Goal: Check status: Check status

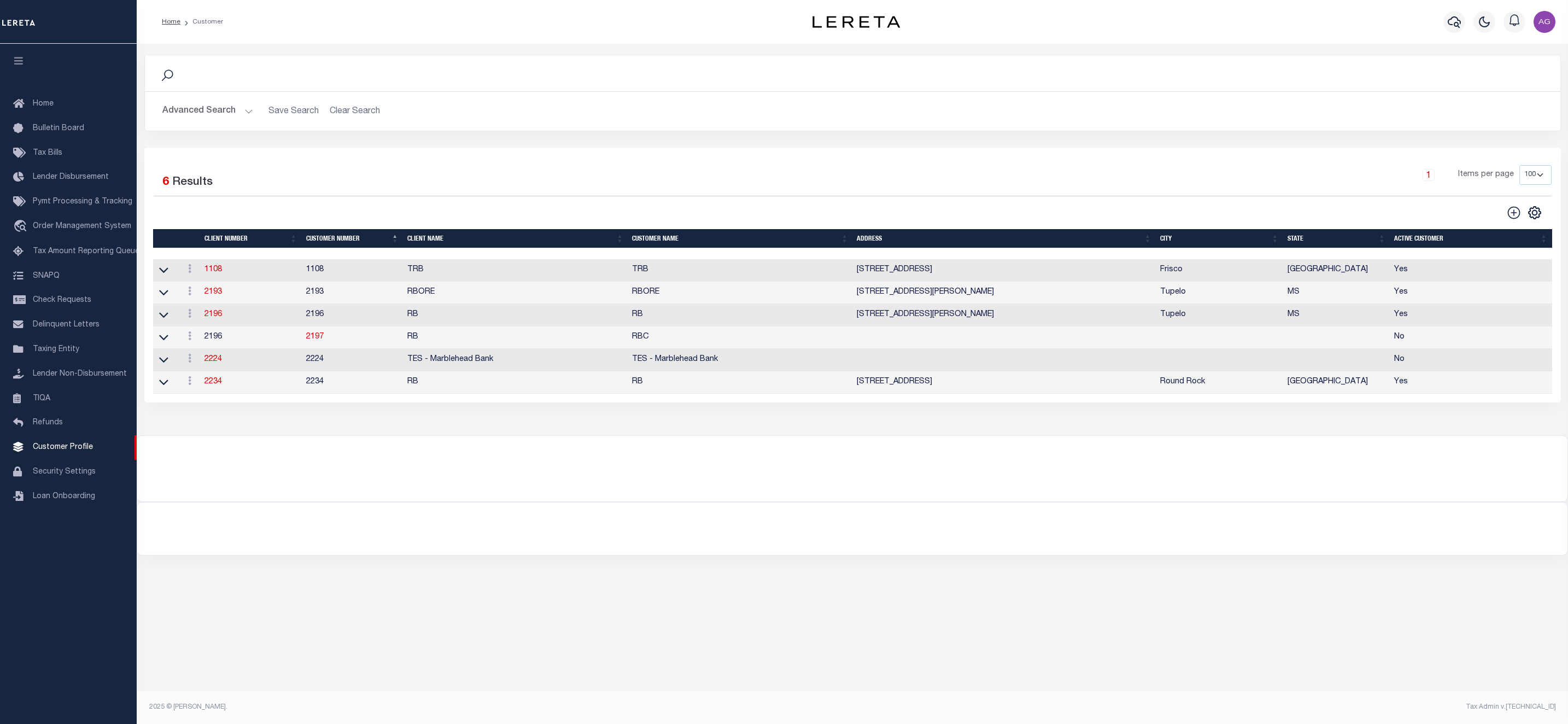
click at [227, 108] on button "Advanced Search" at bounding box center [208, 111] width 91 height 21
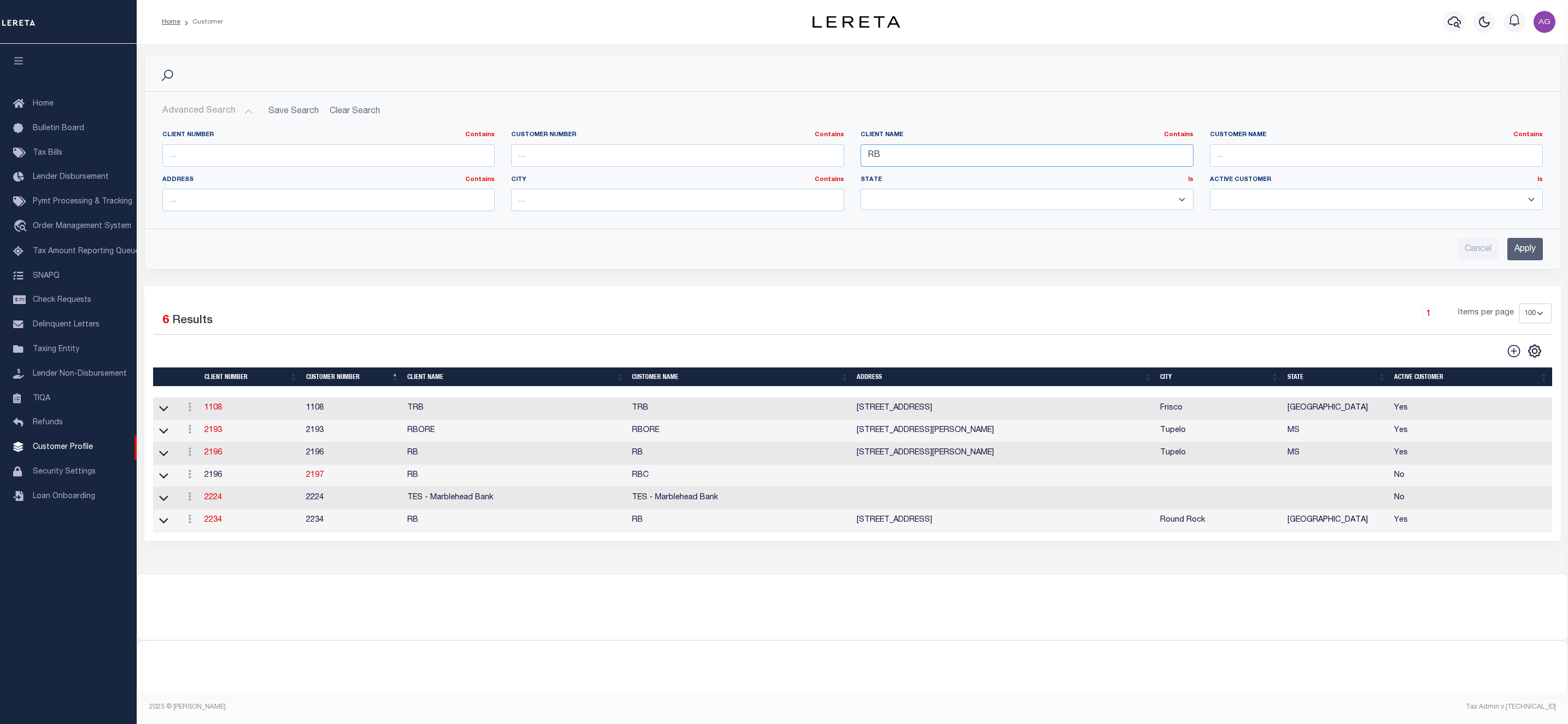
drag, startPoint x: 895, startPoint y: 151, endPoint x: 841, endPoint y: 155, distance: 54.1
click at [841, 155] on div "Client Number Contains Contains Is Customer Number Contains Contains Is Contains" at bounding box center [853, 176] width 1397 height 89
type input "aGUSTIN"
click at [1530, 245] on input "Apply" at bounding box center [1525, 249] width 36 height 23
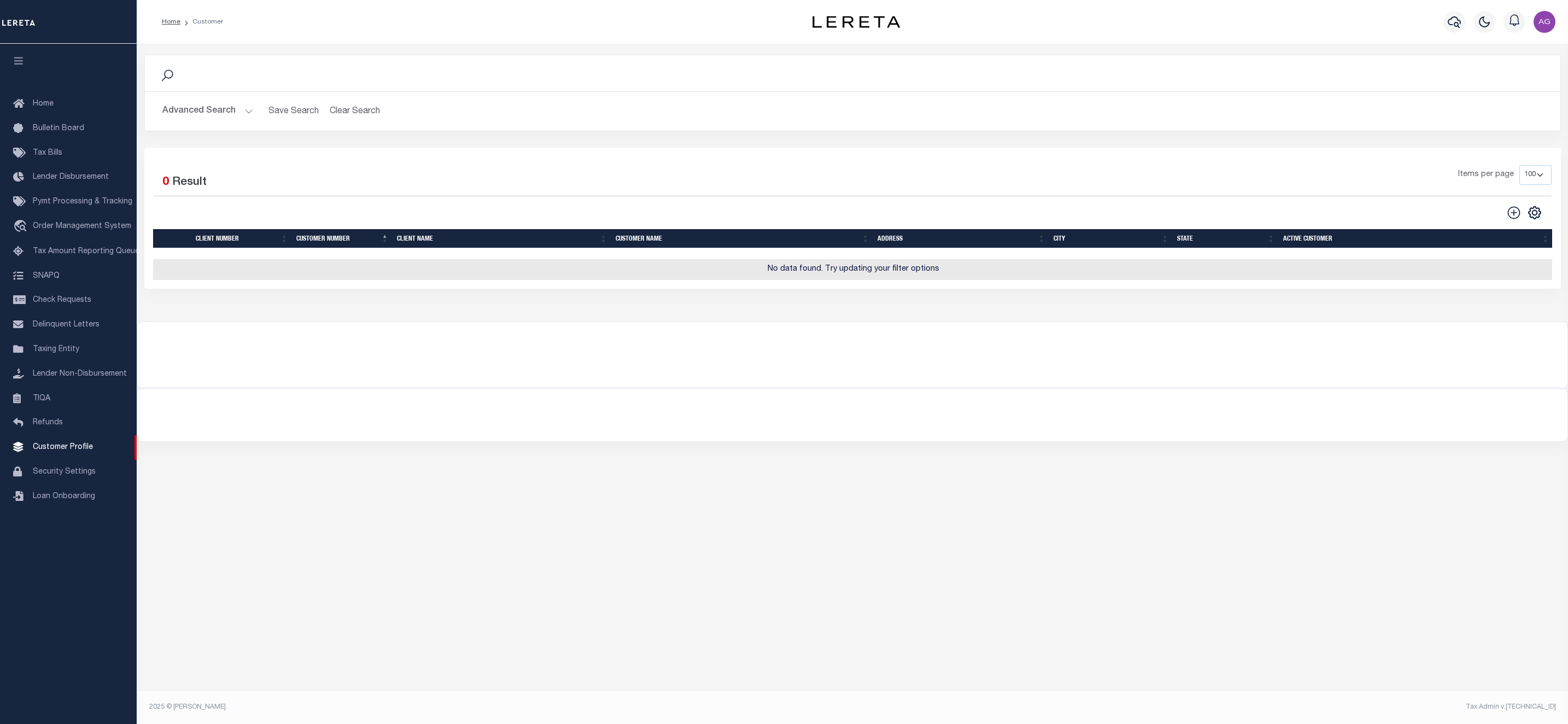
click at [199, 110] on button "Advanced Search" at bounding box center [208, 111] width 91 height 21
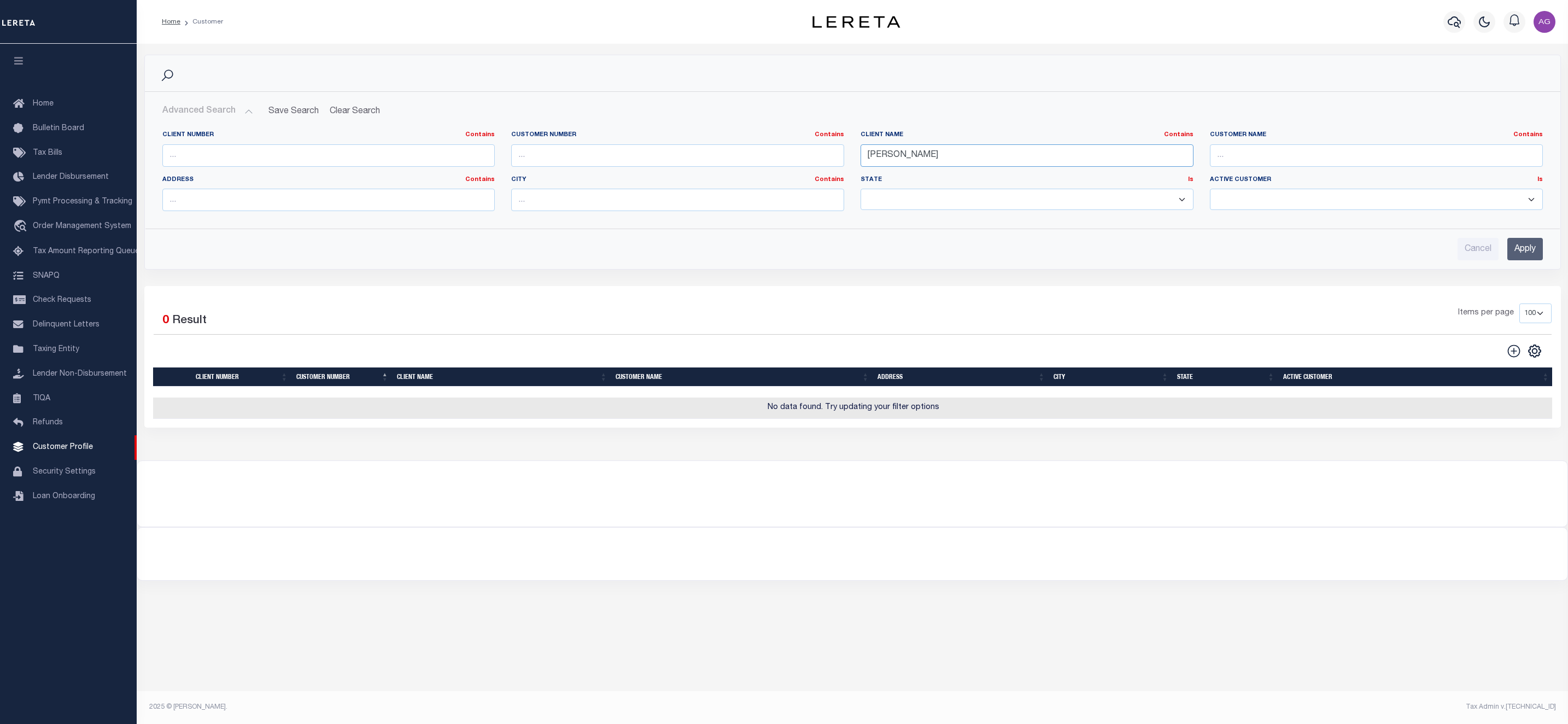
drag, startPoint x: 923, startPoint y: 159, endPoint x: 816, endPoint y: 156, distance: 107.0
click at [816, 156] on div "Client Number Contains Contains Is Customer Number Contains Contains Is Contains" at bounding box center [853, 176] width 1397 height 89
click at [601, 156] on input "text" at bounding box center [678, 155] width 333 height 23
type input "775090"
click at [1520, 250] on input "Apply" at bounding box center [1525, 249] width 36 height 23
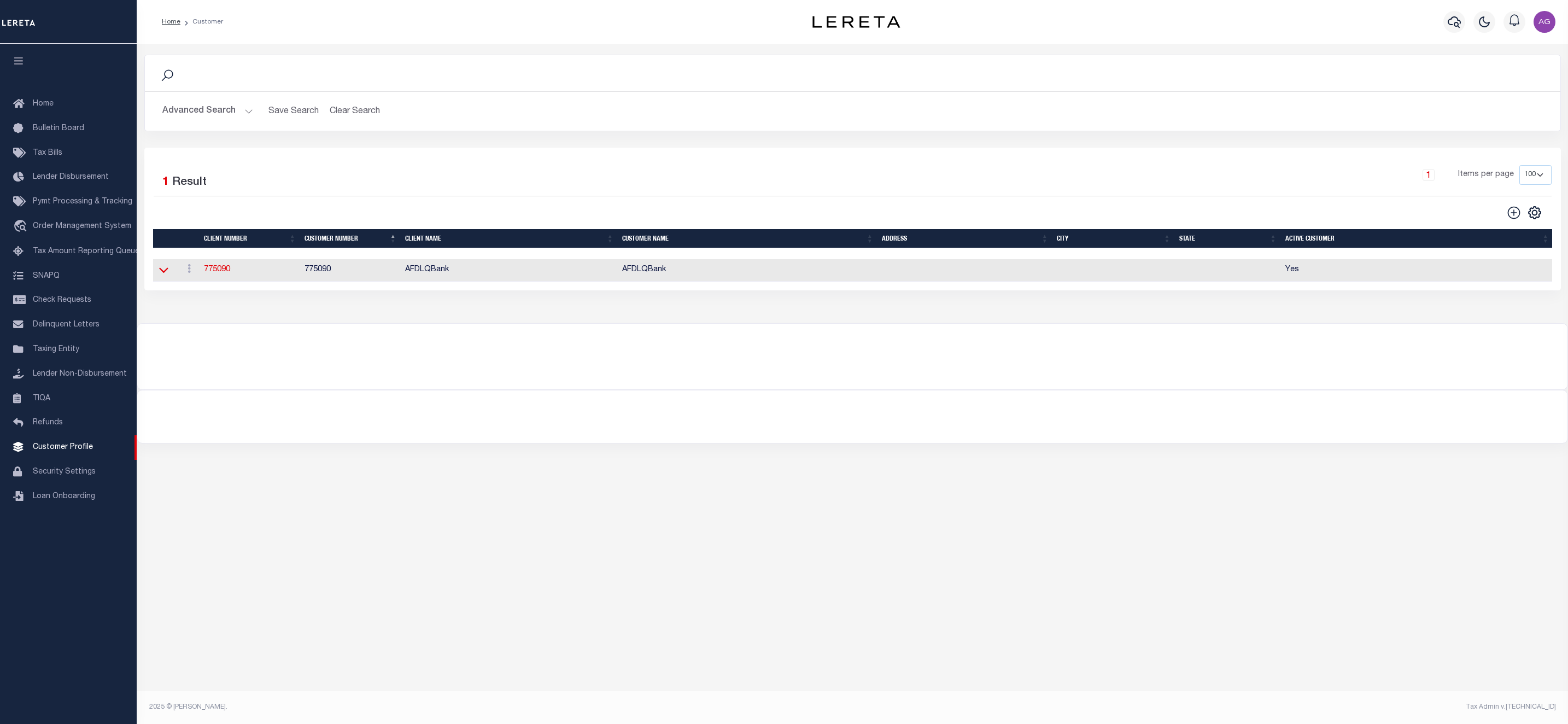
click at [167, 273] on icon at bounding box center [163, 270] width 9 height 6
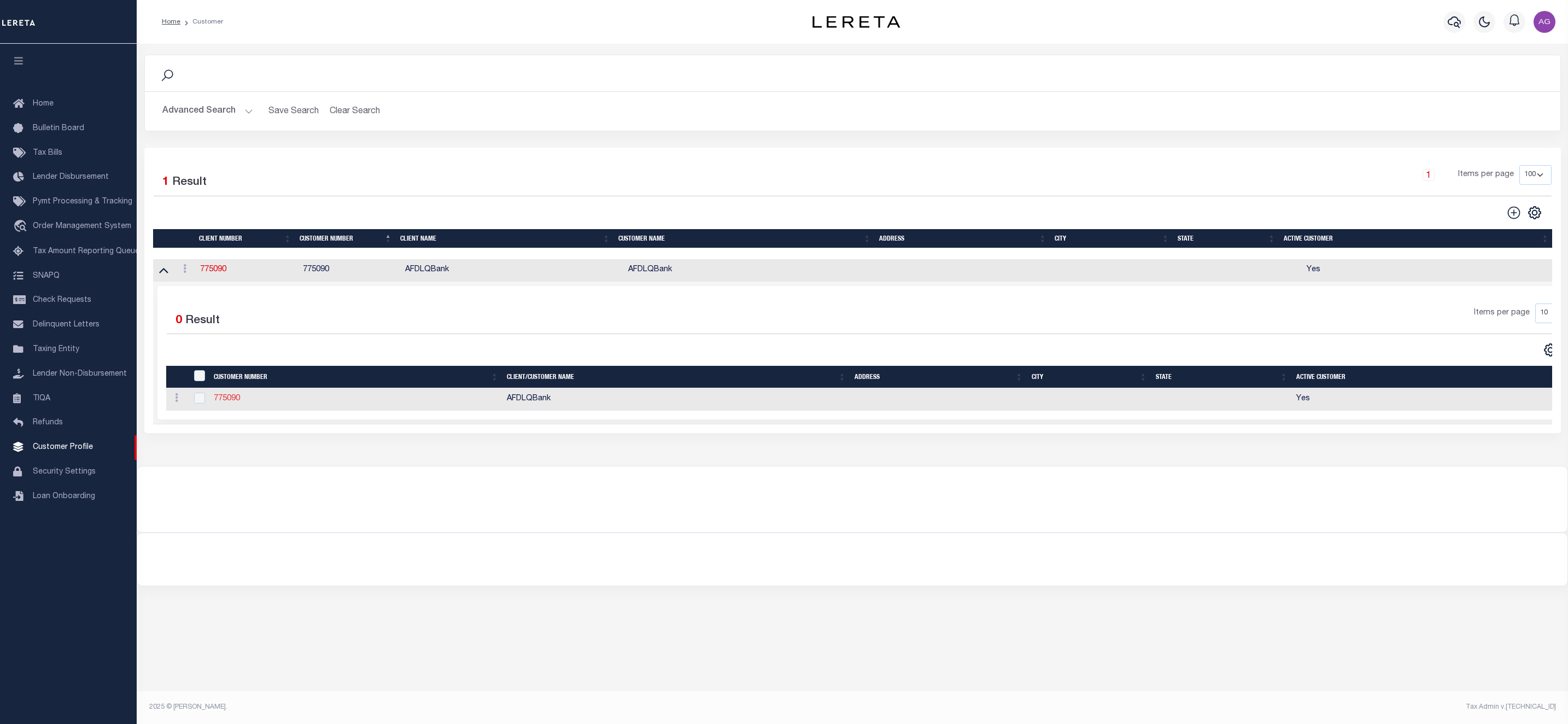
click at [227, 402] on link "775090" at bounding box center [227, 398] width 26 height 7
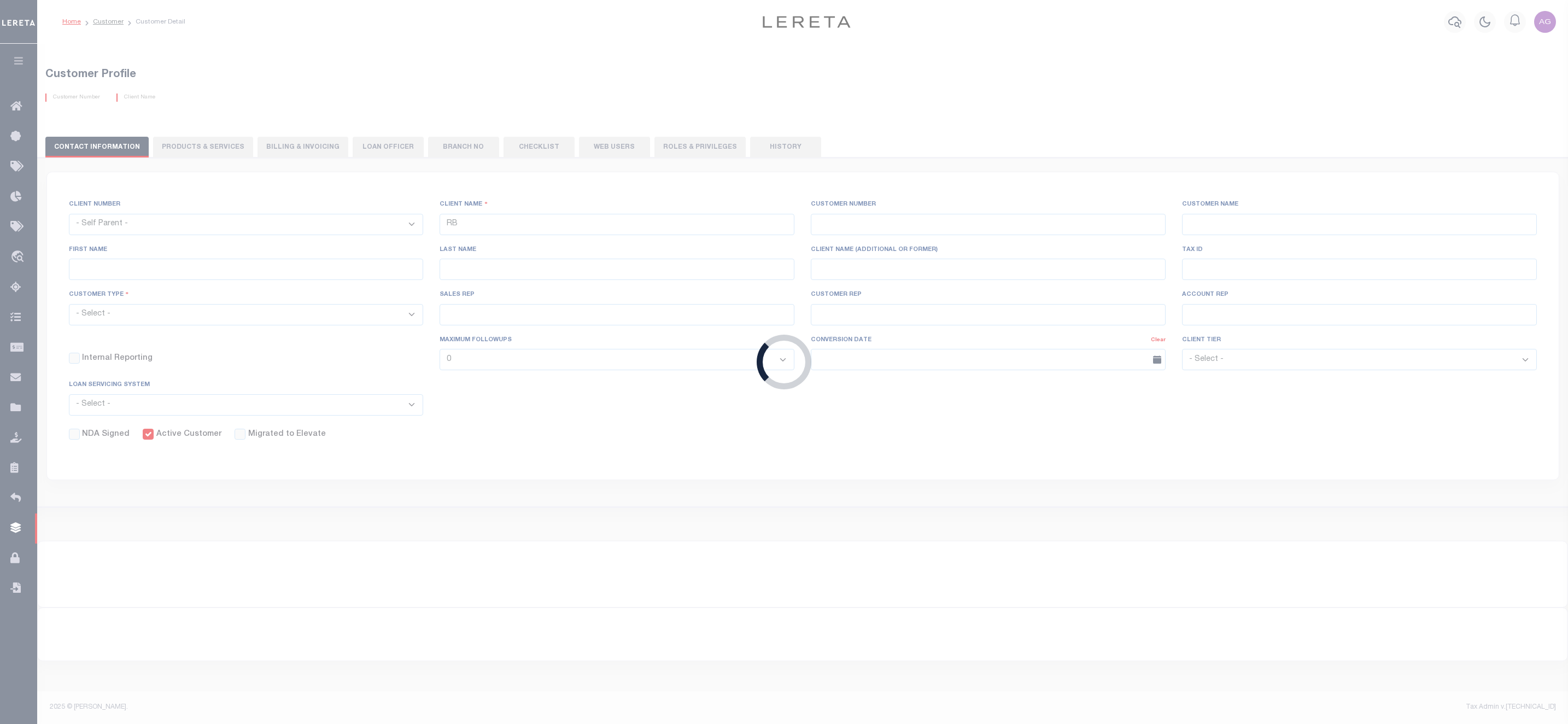
select select
type input "AFDLQBank"
type input "775090"
type input "AFDLQBank"
type input "Agustín"
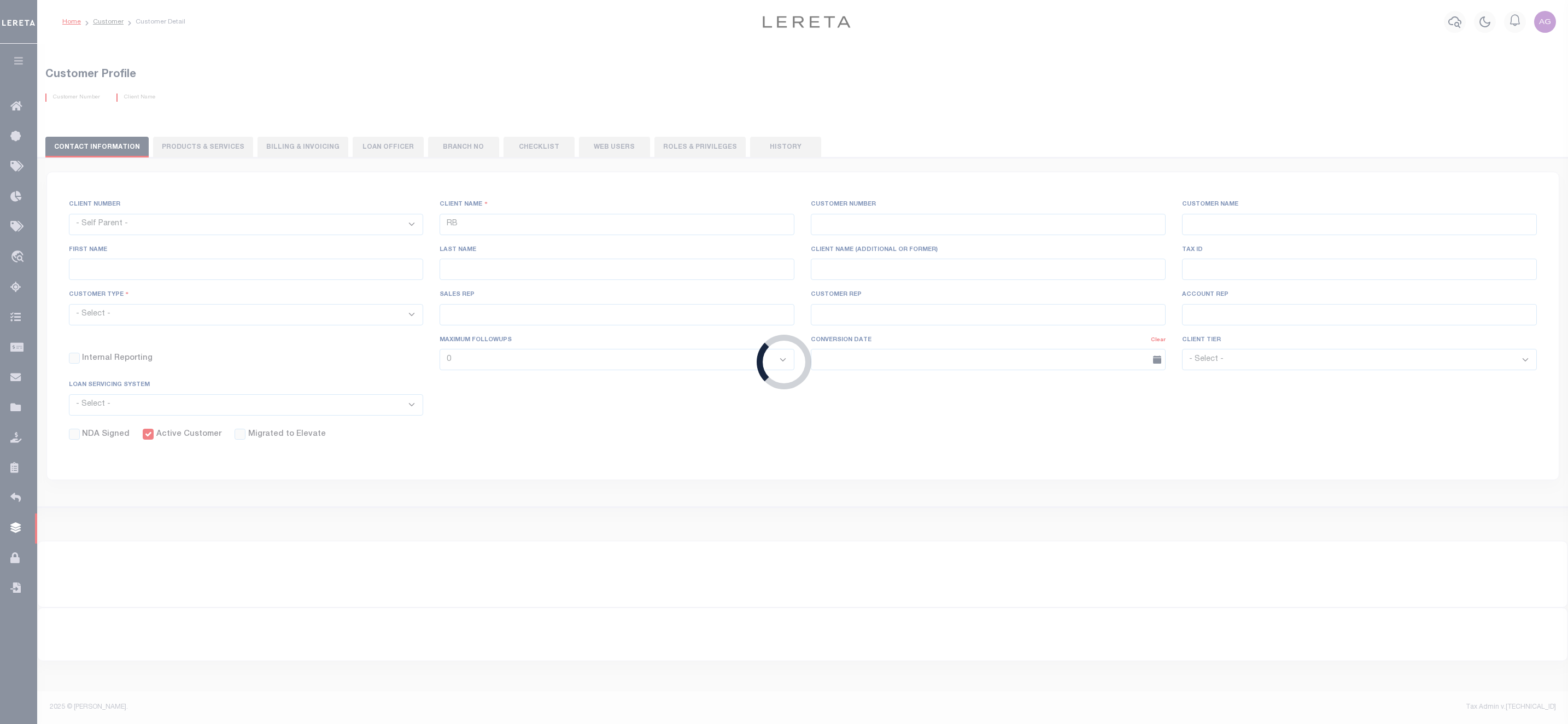
type input "Fernández"
select select "Mixed Portfolio"
checkbox input "true"
select select
checkbox input "false"
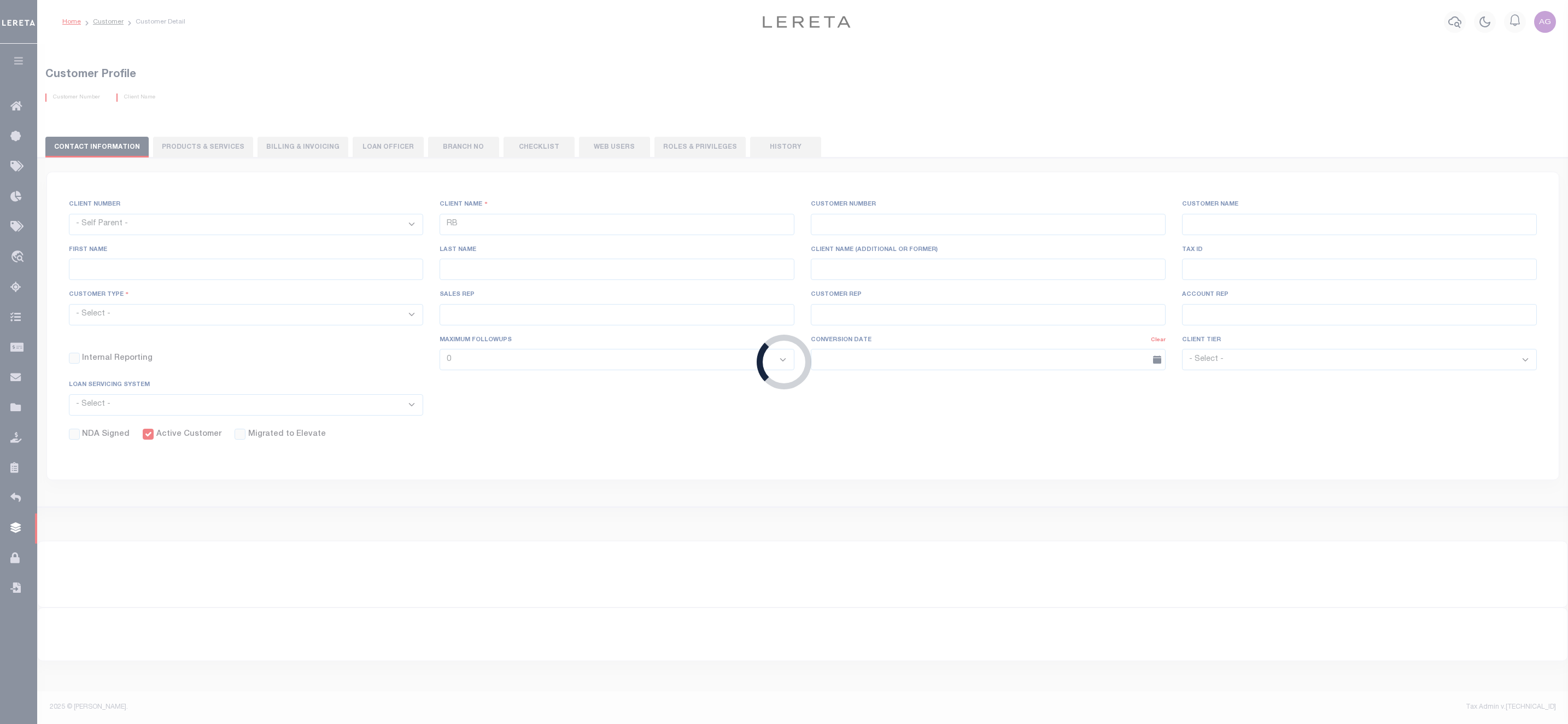
checkbox input "false"
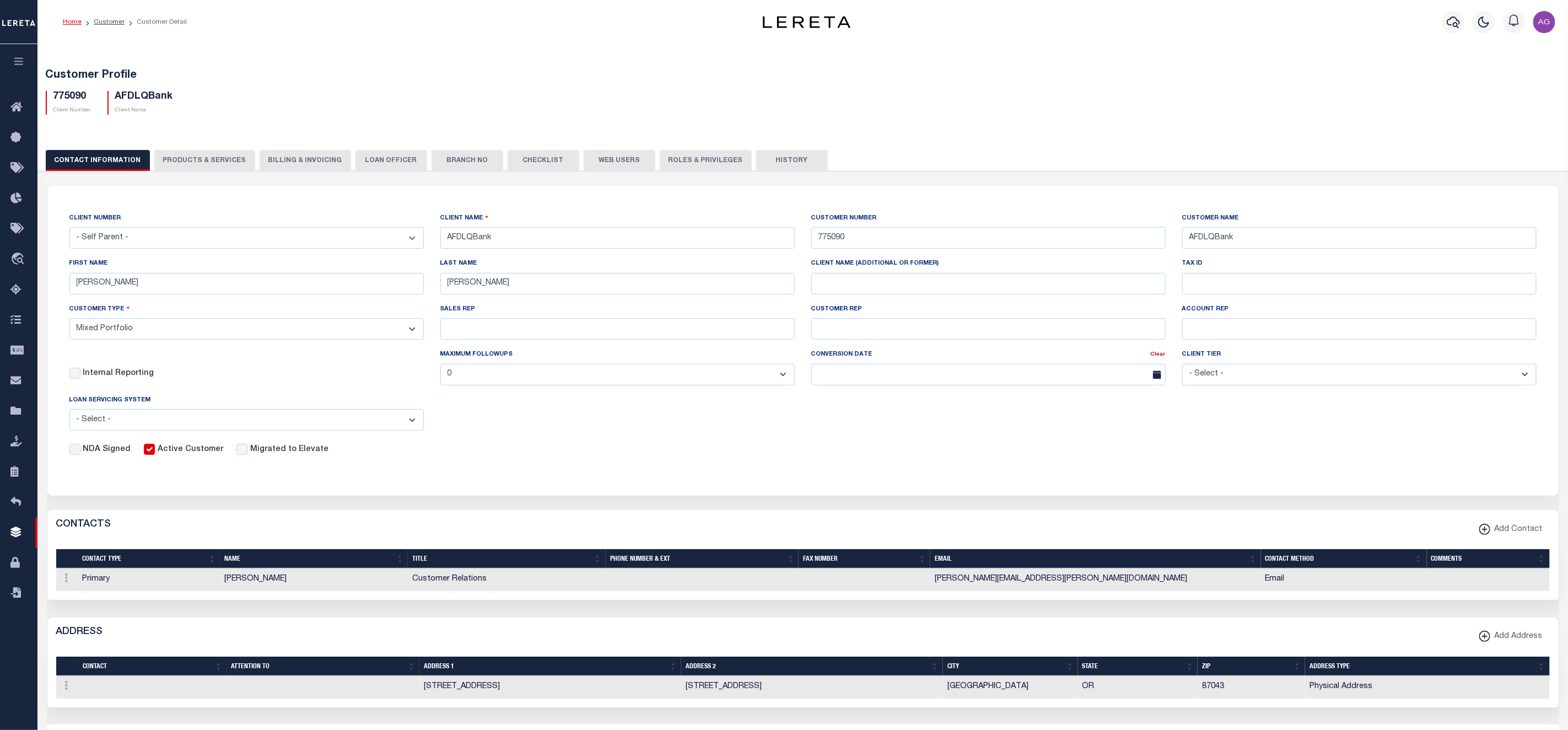
click at [175, 156] on button "PRODUCTS & SERVICES" at bounding box center [205, 161] width 101 height 21
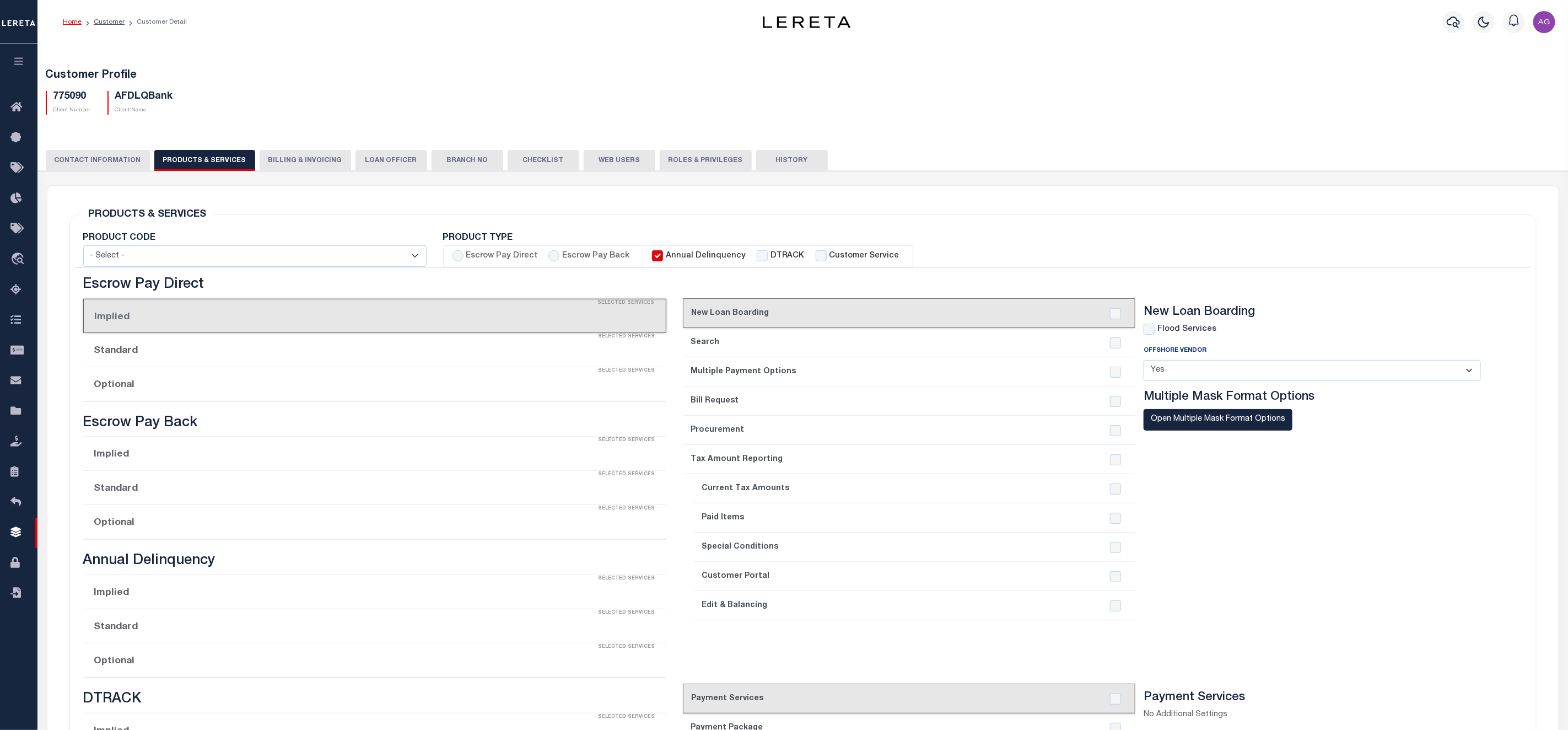
radio input "true"
checkbox input "true"
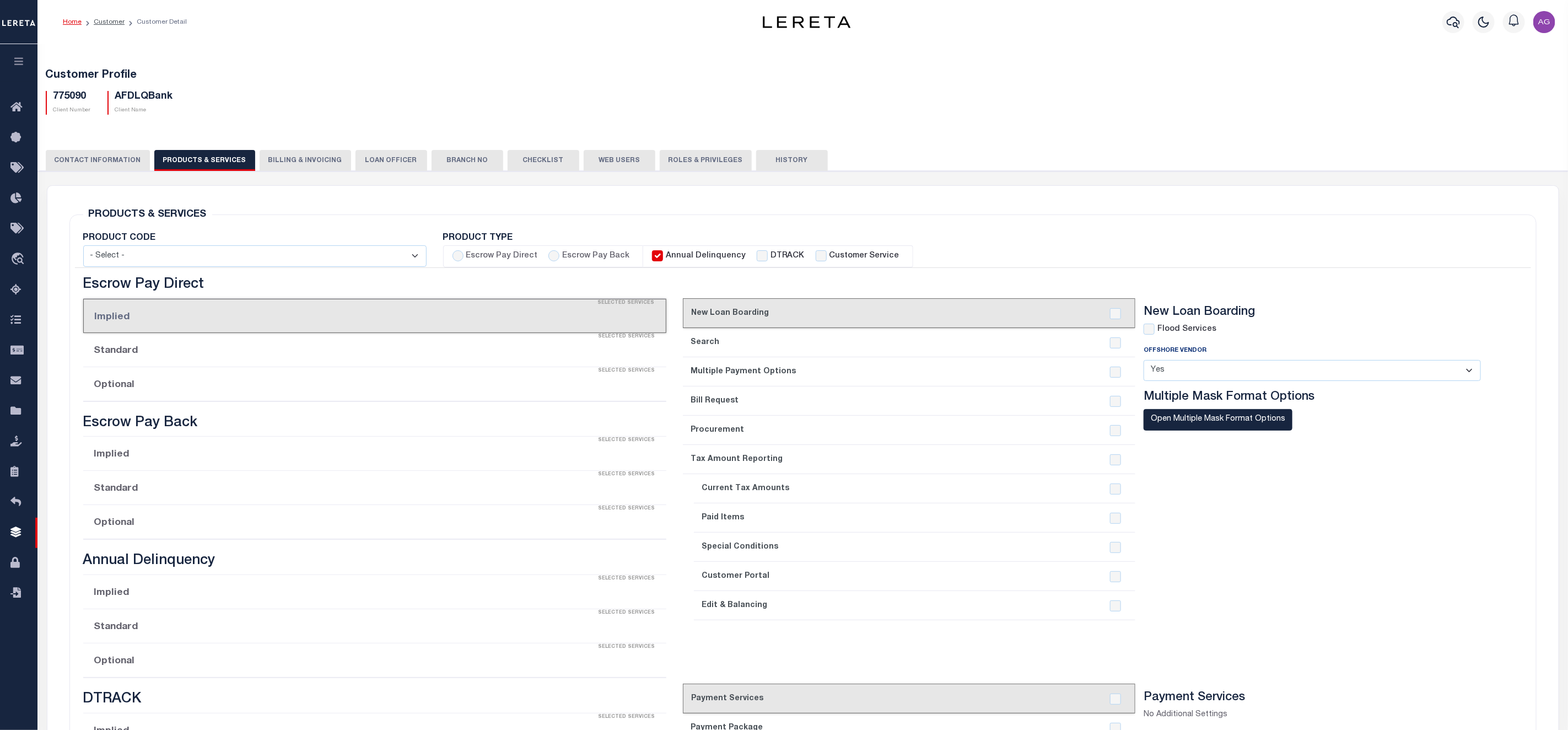
checkbox input "true"
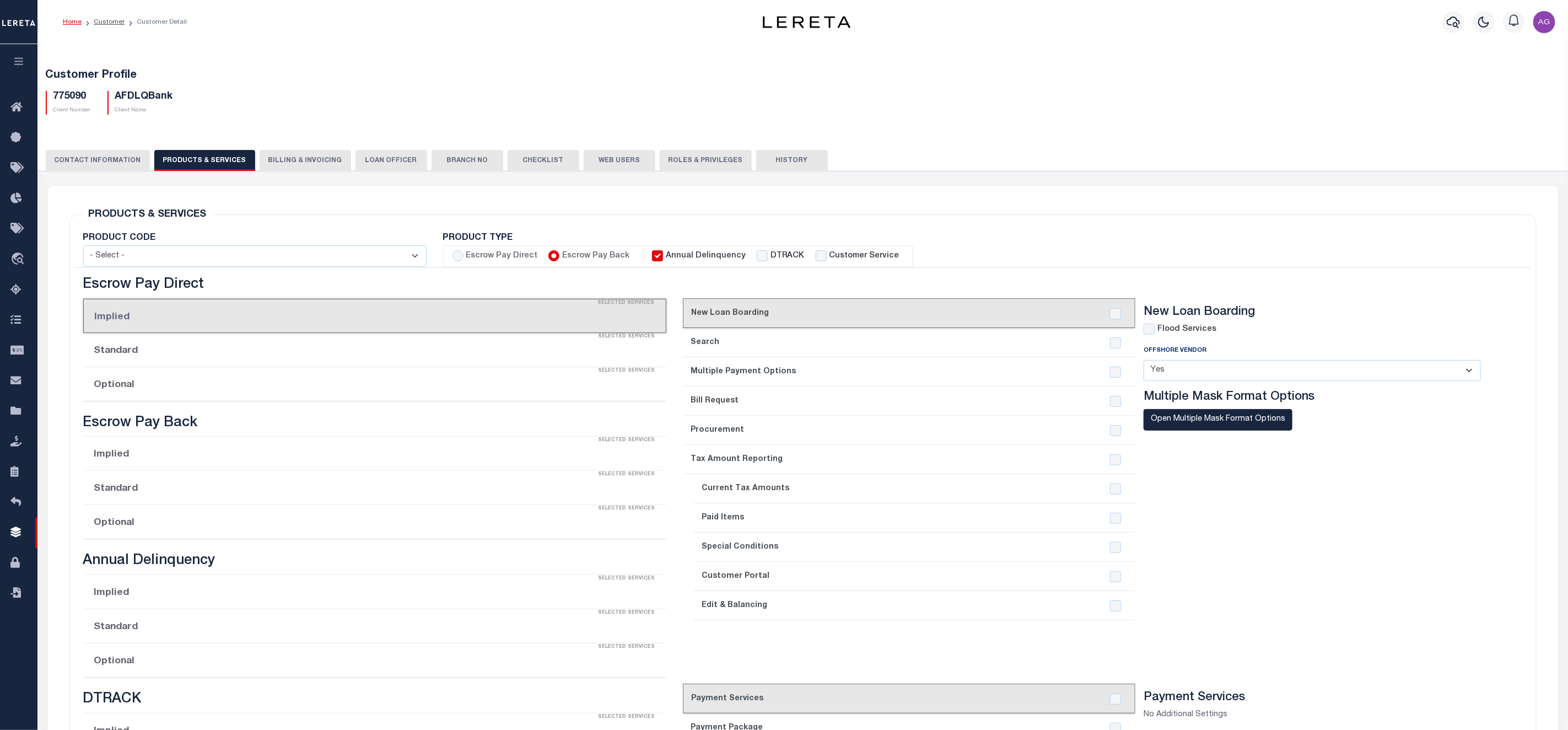
checkbox input "true"
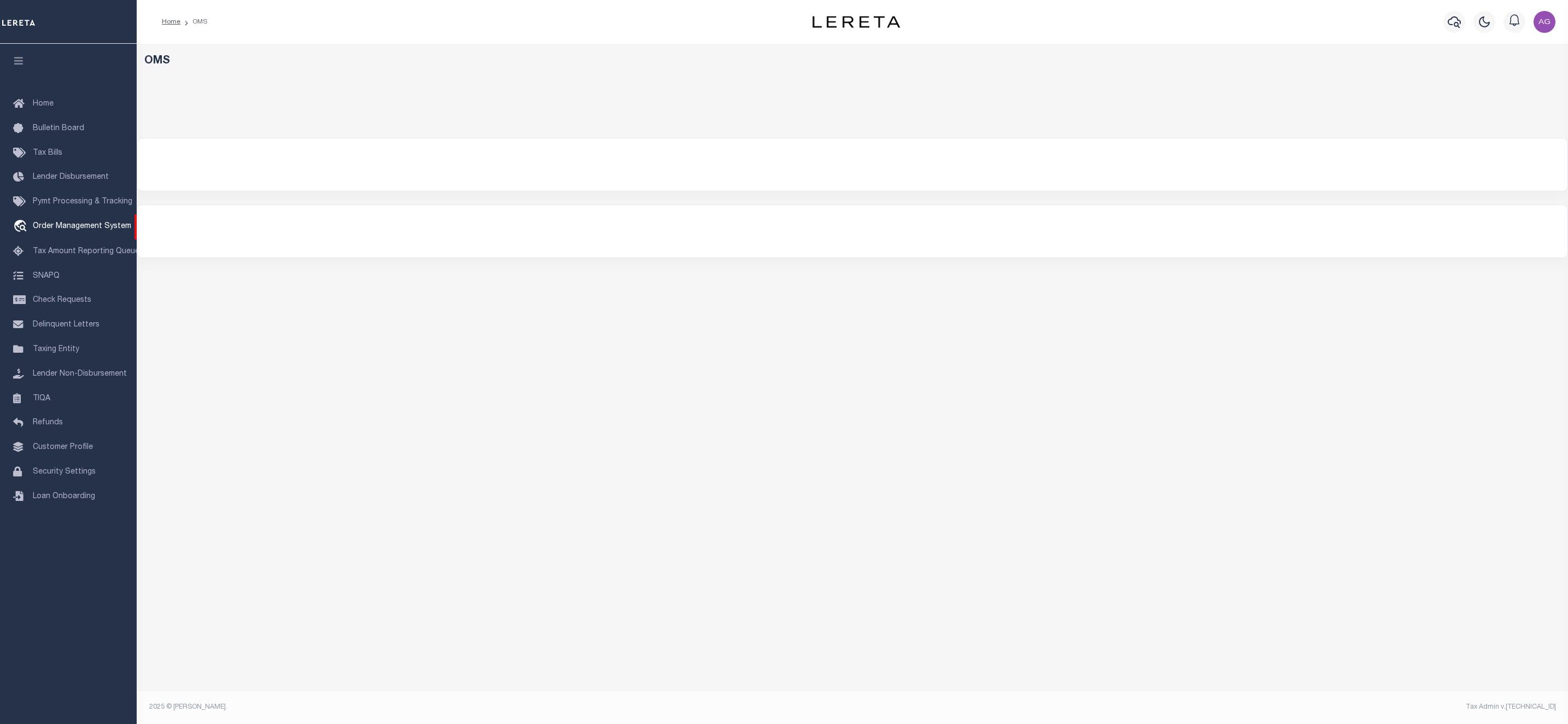
select select "AFDtrack"
select select
select select "200"
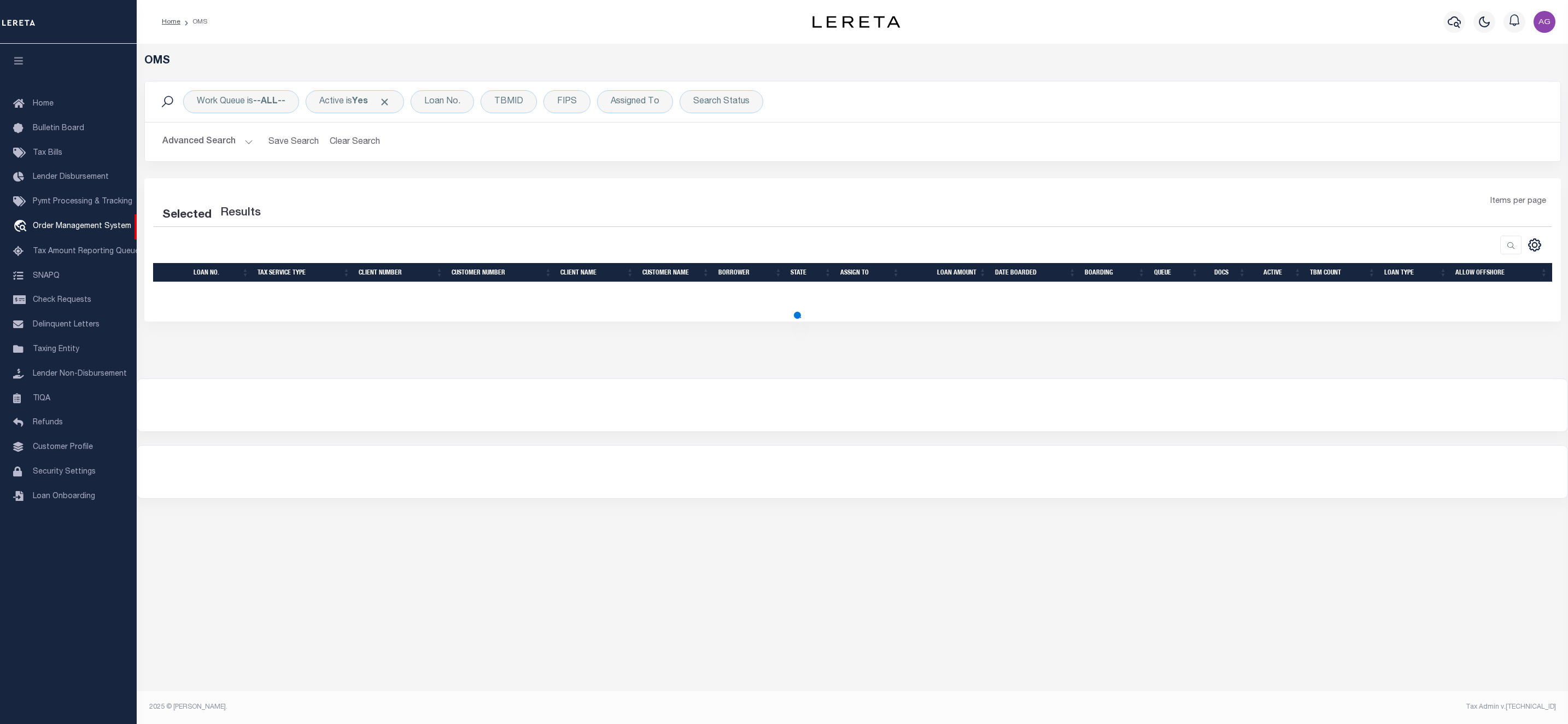
select select "200"
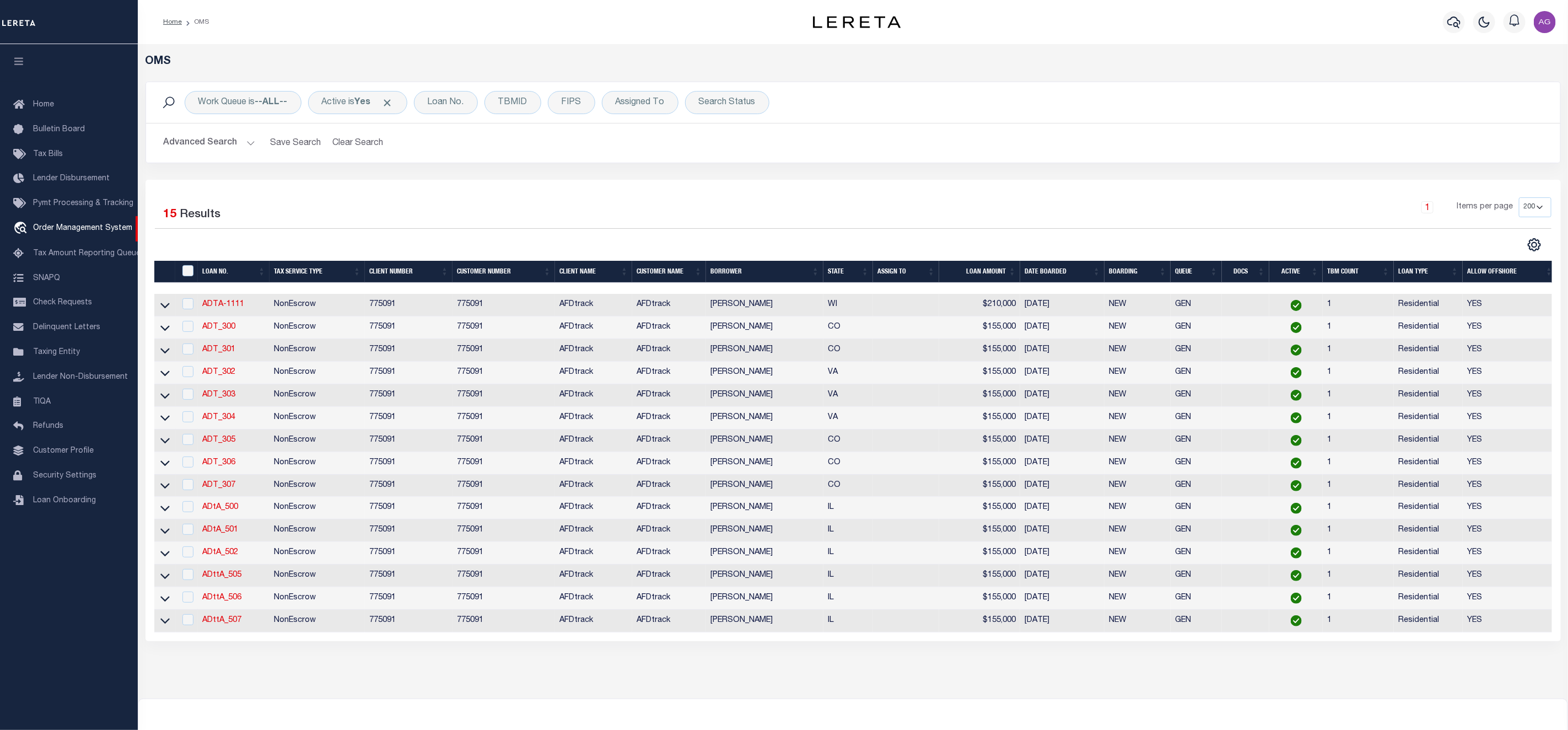
click at [209, 140] on button "Advanced Search" at bounding box center [210, 143] width 91 height 21
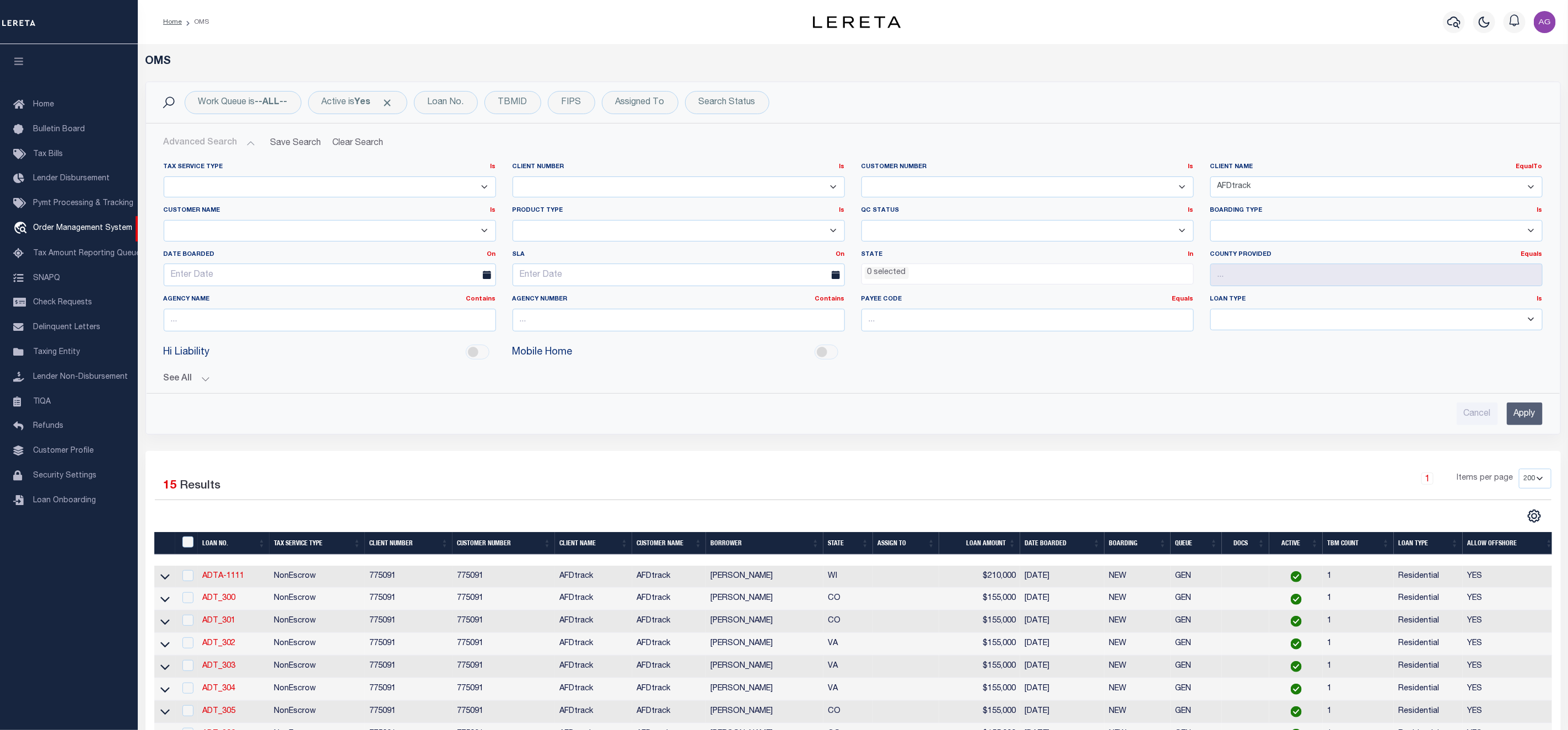
click at [1269, 190] on select "AB ABL Accumatch - Refunds AF AFCU AFDLQBank AFDtrack ALB ALERUS FINANCIAL ALL …" at bounding box center [1376, 187] width 332 height 21
select select "AFDLQBank"
click at [1211, 177] on select "AB ABL Accumatch - Refunds AF AFCU AFDLQBank AFDtrack ALB ALERUS FINANCIAL ALL …" at bounding box center [1376, 187] width 332 height 21
click at [1522, 419] on input "Apply" at bounding box center [1525, 414] width 36 height 23
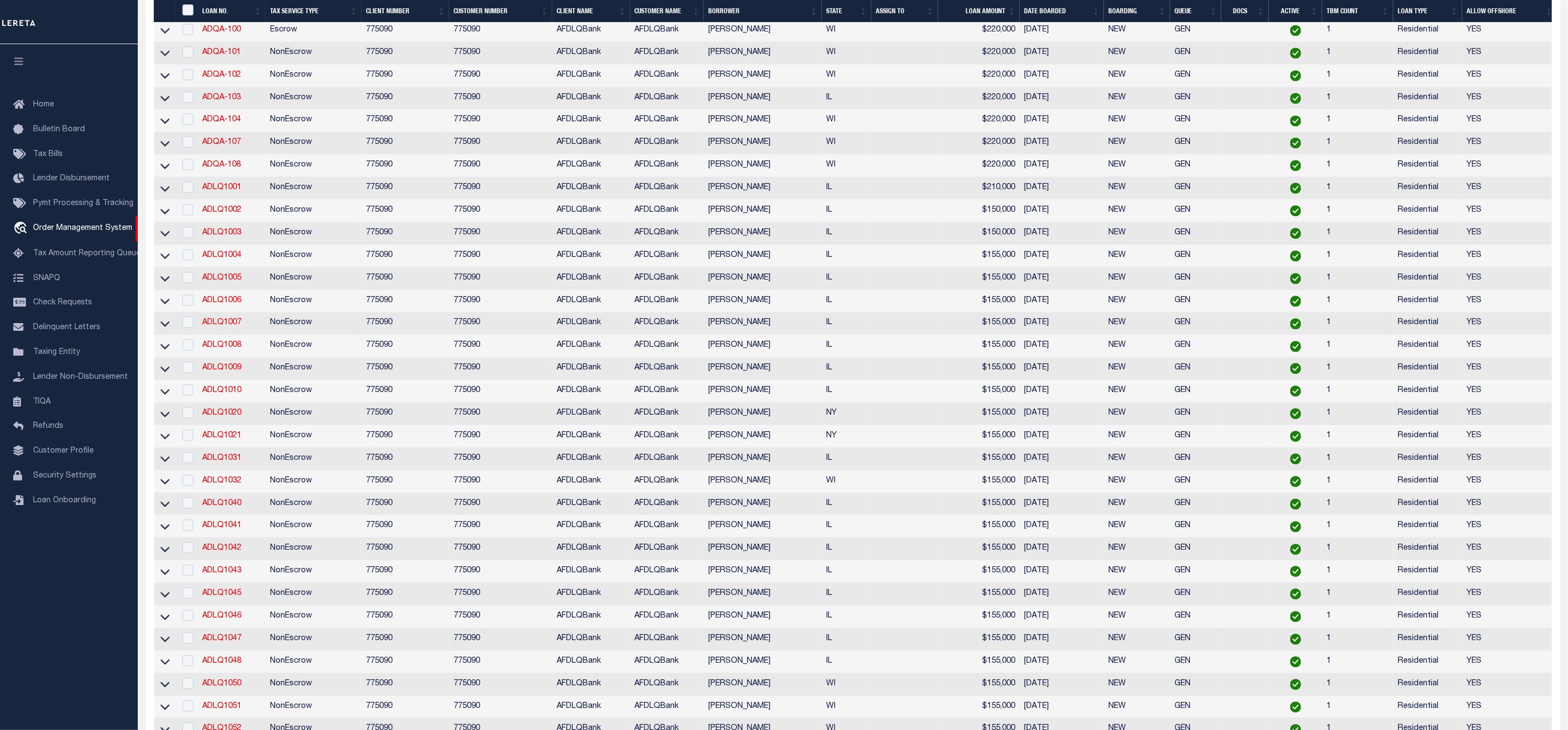
scroll to position [2112, 0]
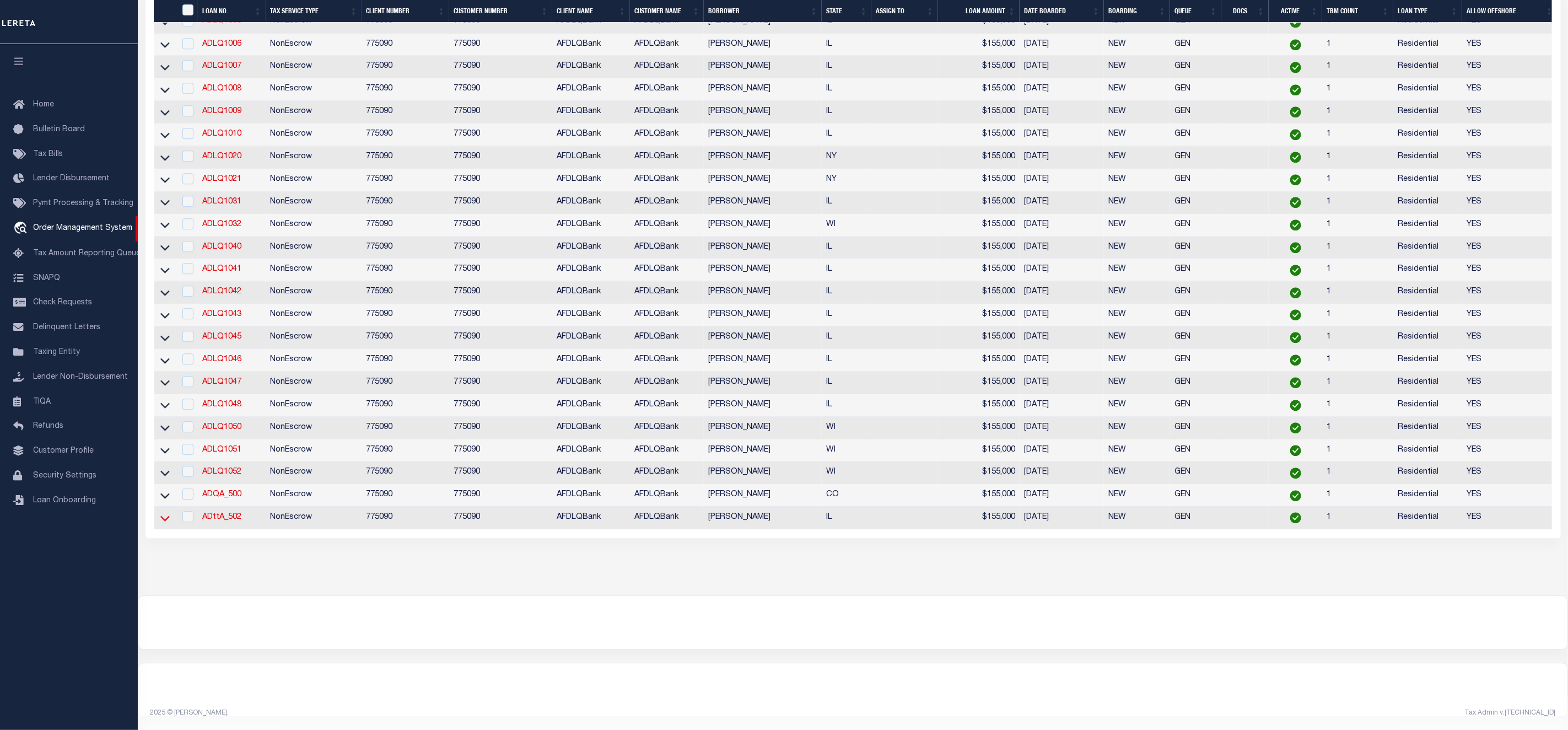
click at [164, 512] on icon at bounding box center [165, 518] width 9 height 11
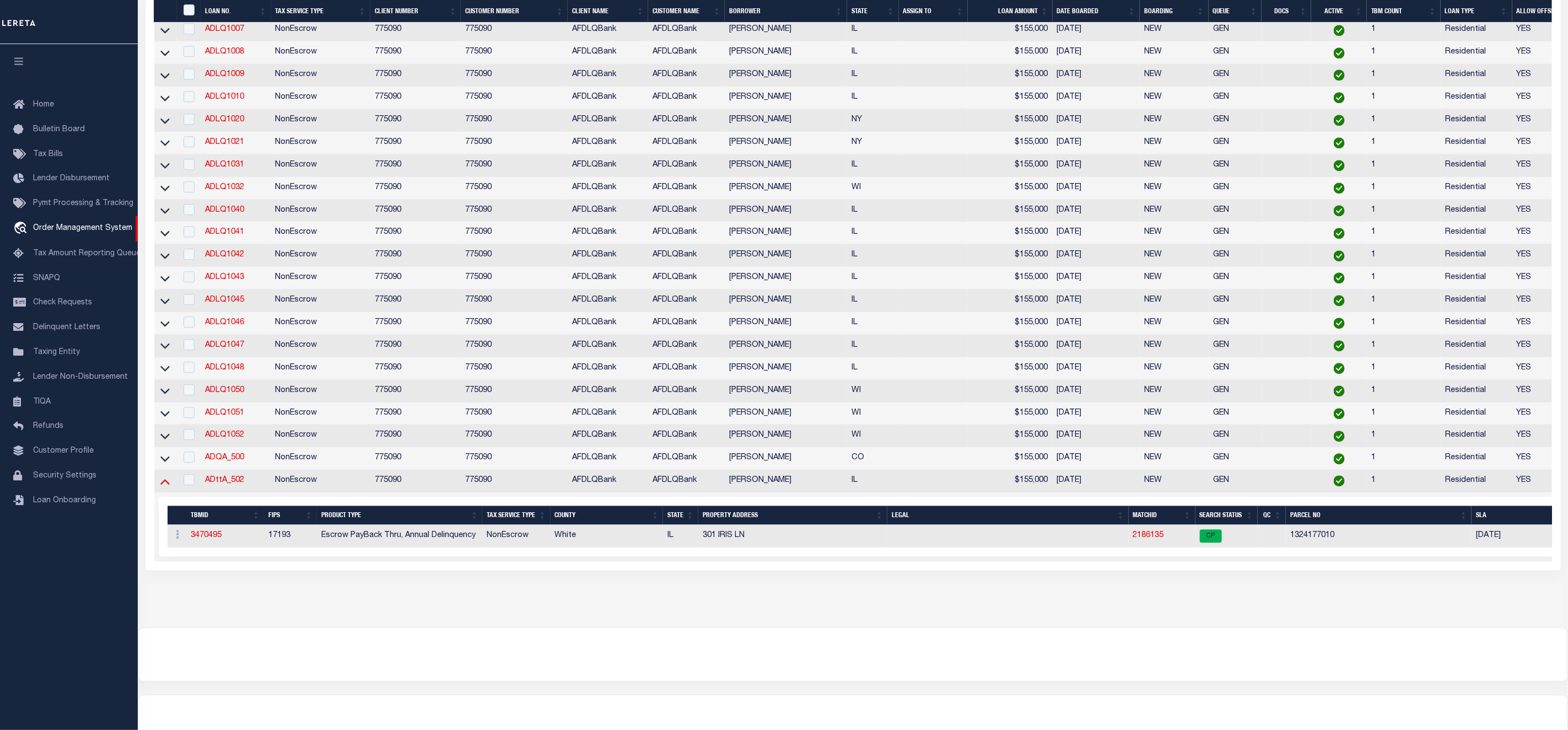
click at [162, 487] on icon at bounding box center [165, 480] width 9 height 11
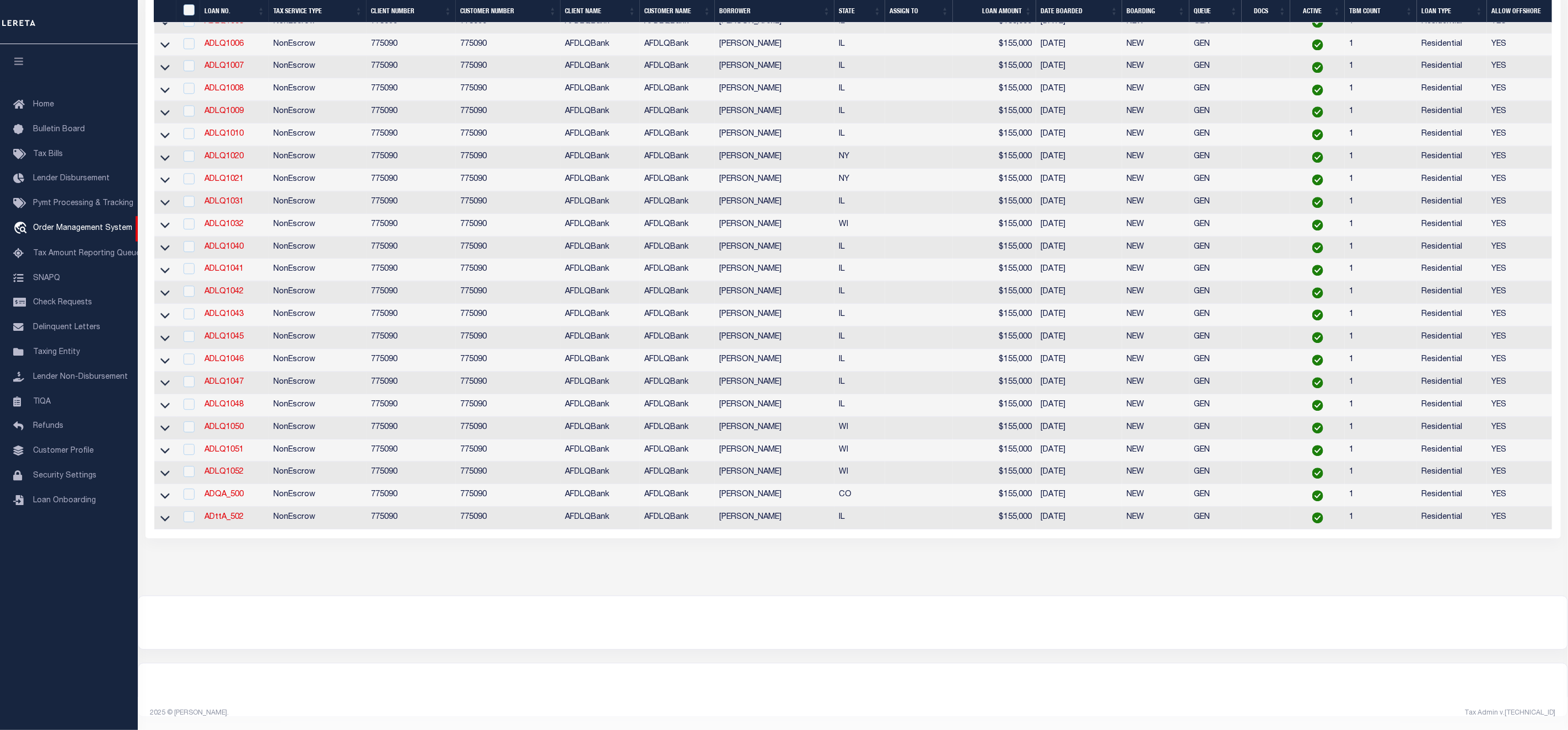
scroll to position [2089, 0]
click at [164, 501] on icon at bounding box center [165, 495] width 9 height 11
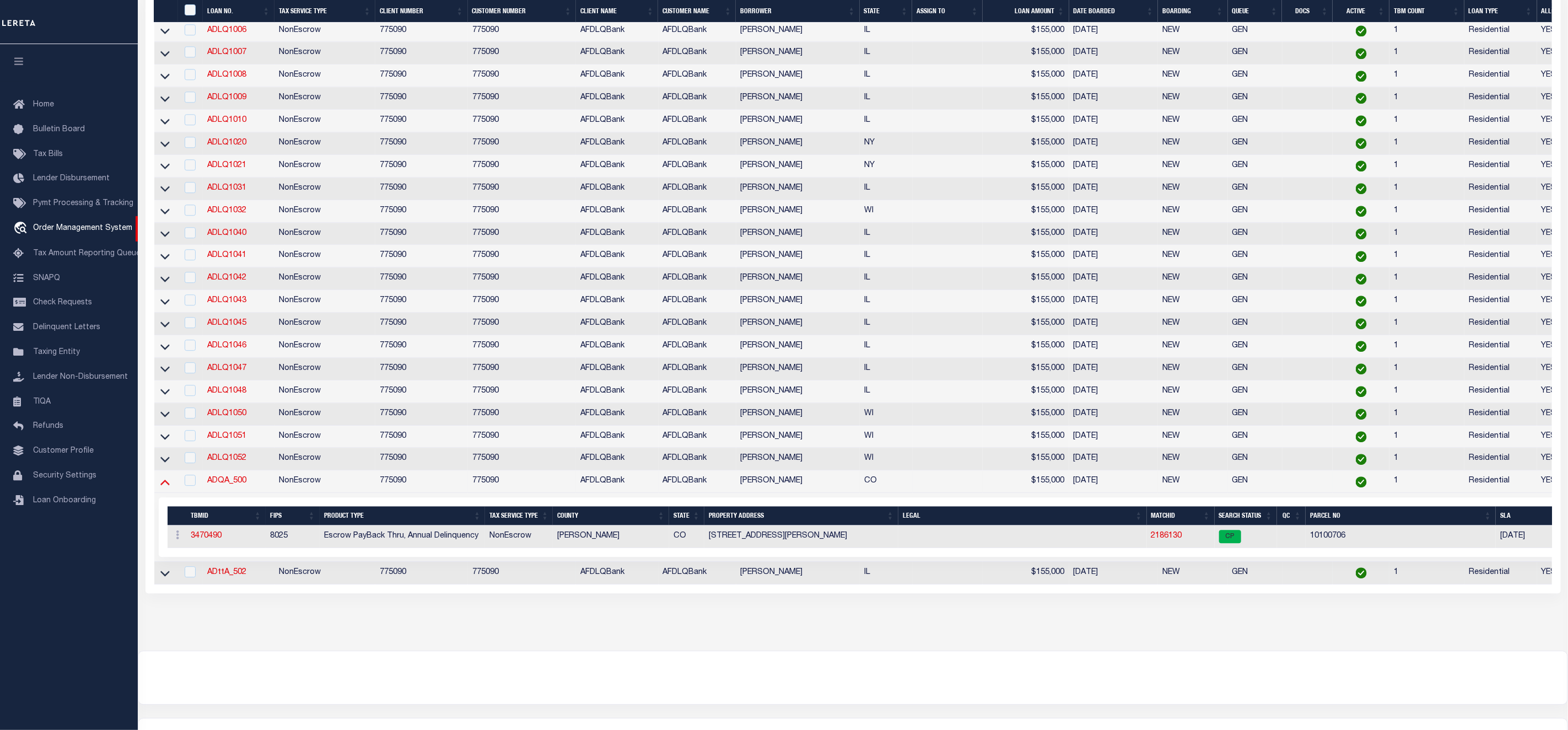
click at [164, 487] on icon at bounding box center [165, 481] width 9 height 11
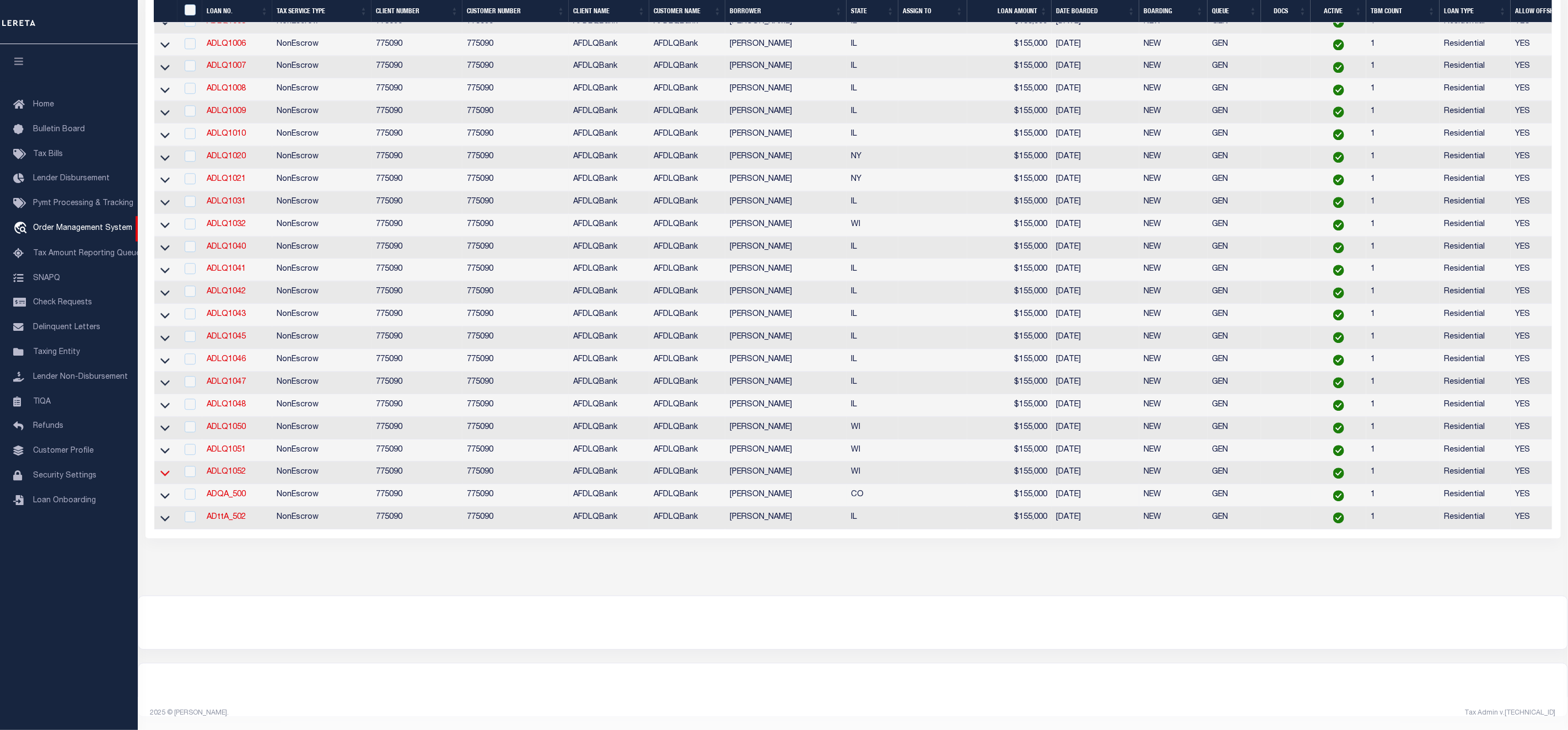
click at [162, 479] on icon at bounding box center [165, 472] width 9 height 11
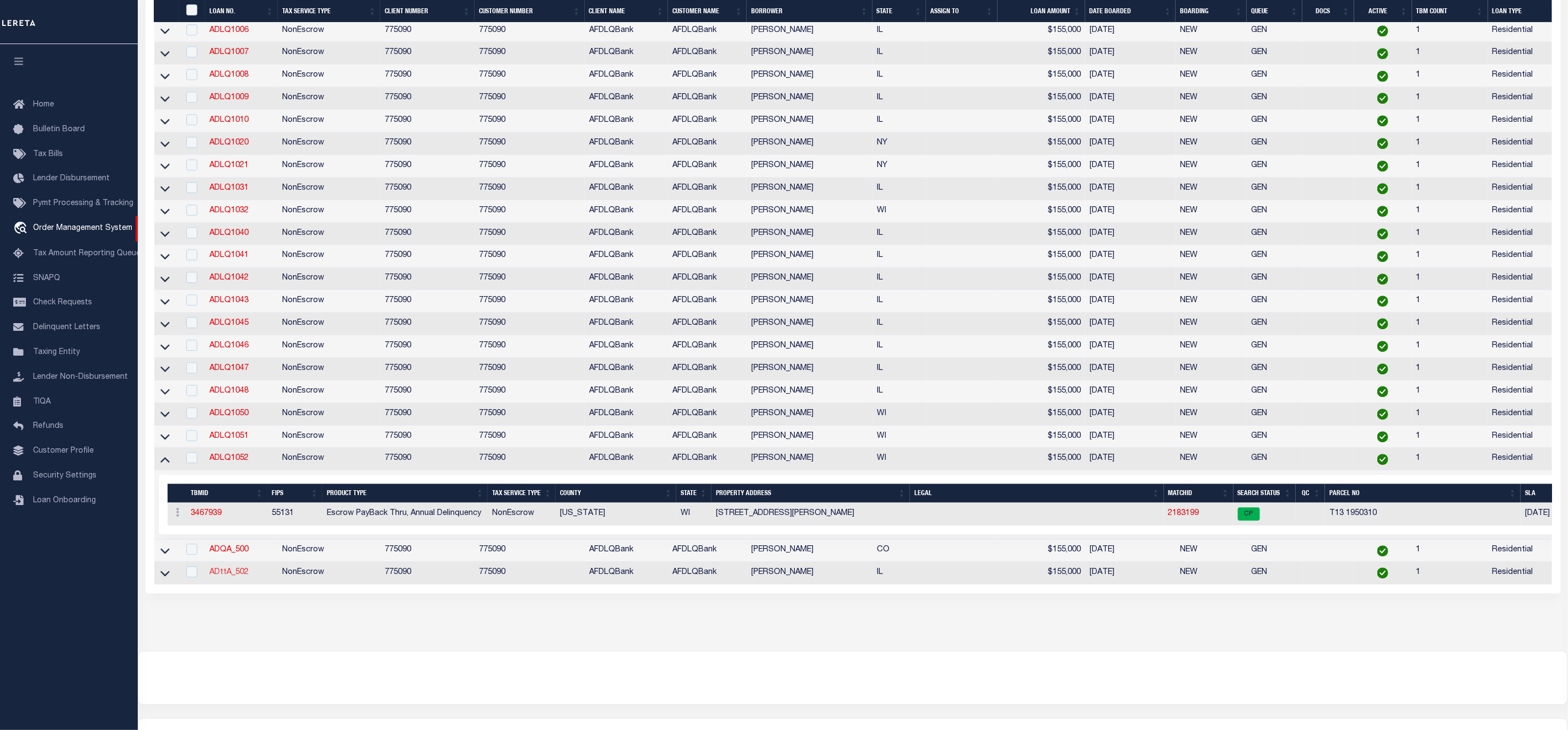
click at [230, 576] on link "ADttA_502" at bounding box center [229, 572] width 39 height 7
type input "ADttA_502"
type input "[PERSON_NAME]"
select select
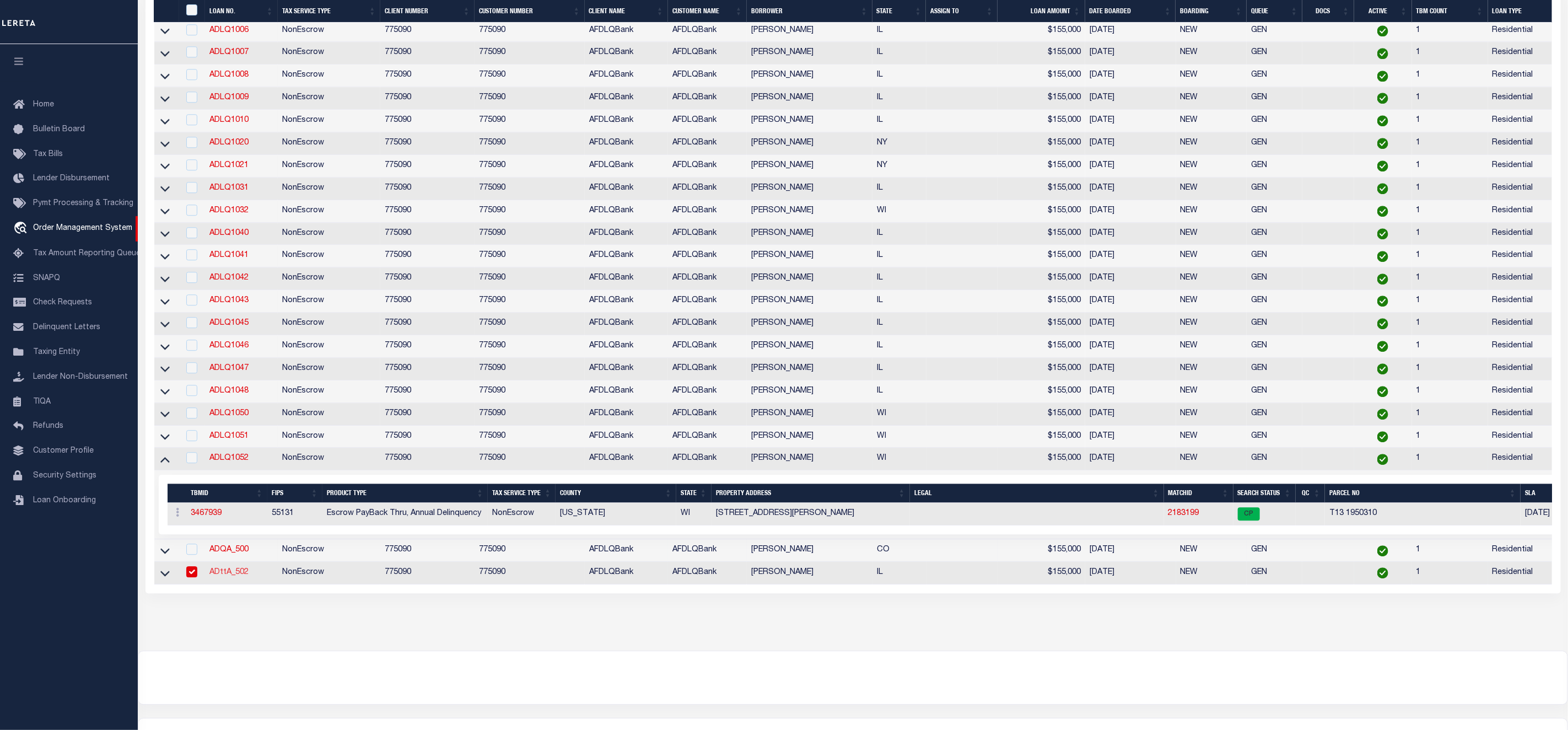
type input "[STREET_ADDRESS]"
type input "[GEOGRAPHIC_DATA] WI 53095-1214"
type input "[DATE]"
select select "10"
select select "NonEscrow"
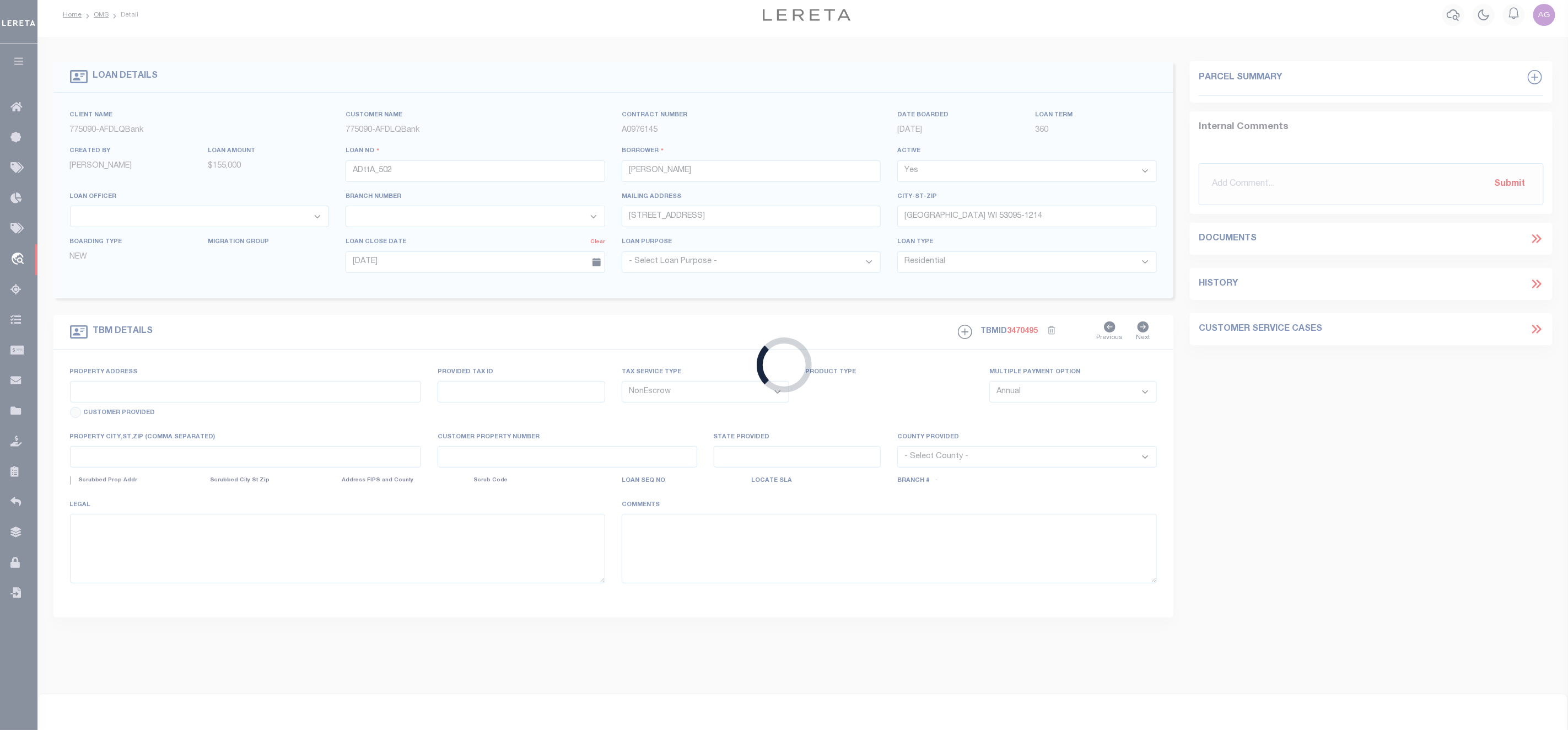
type input "301 IRIS LN"
select select
type input "CARMI IL 62821-1708"
type input "IL"
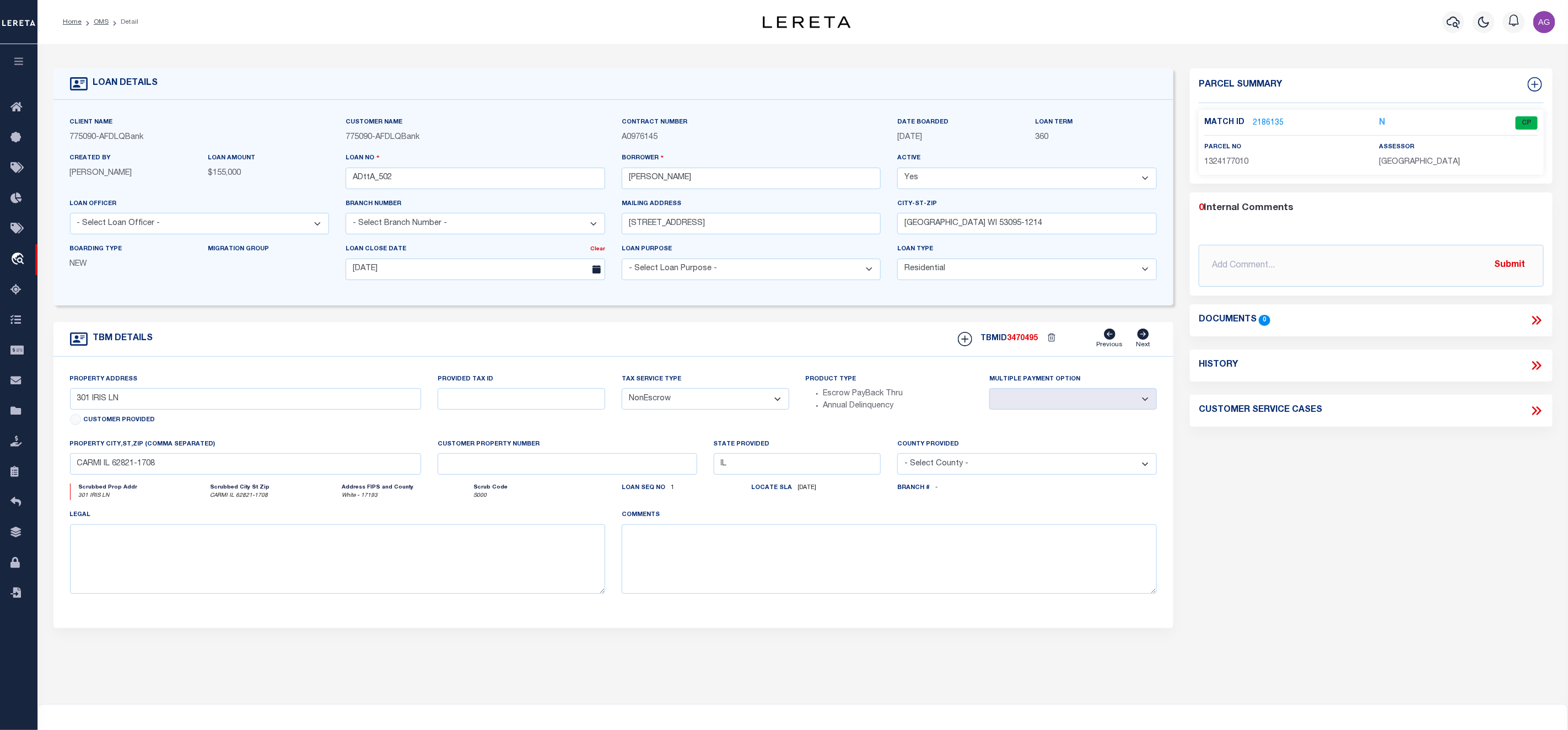
click at [1269, 122] on link "2186135" at bounding box center [1269, 123] width 31 height 11
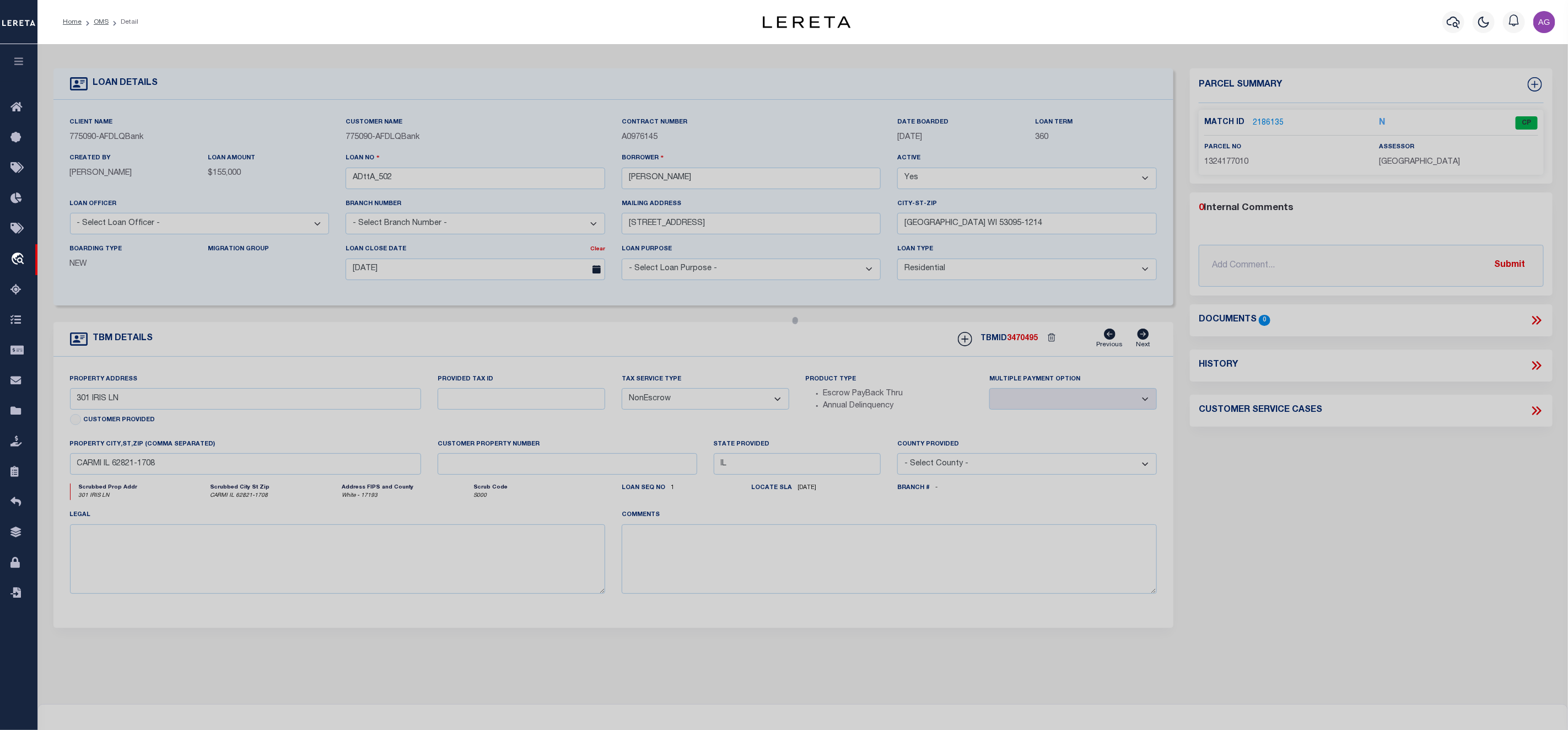
checkbox input "false"
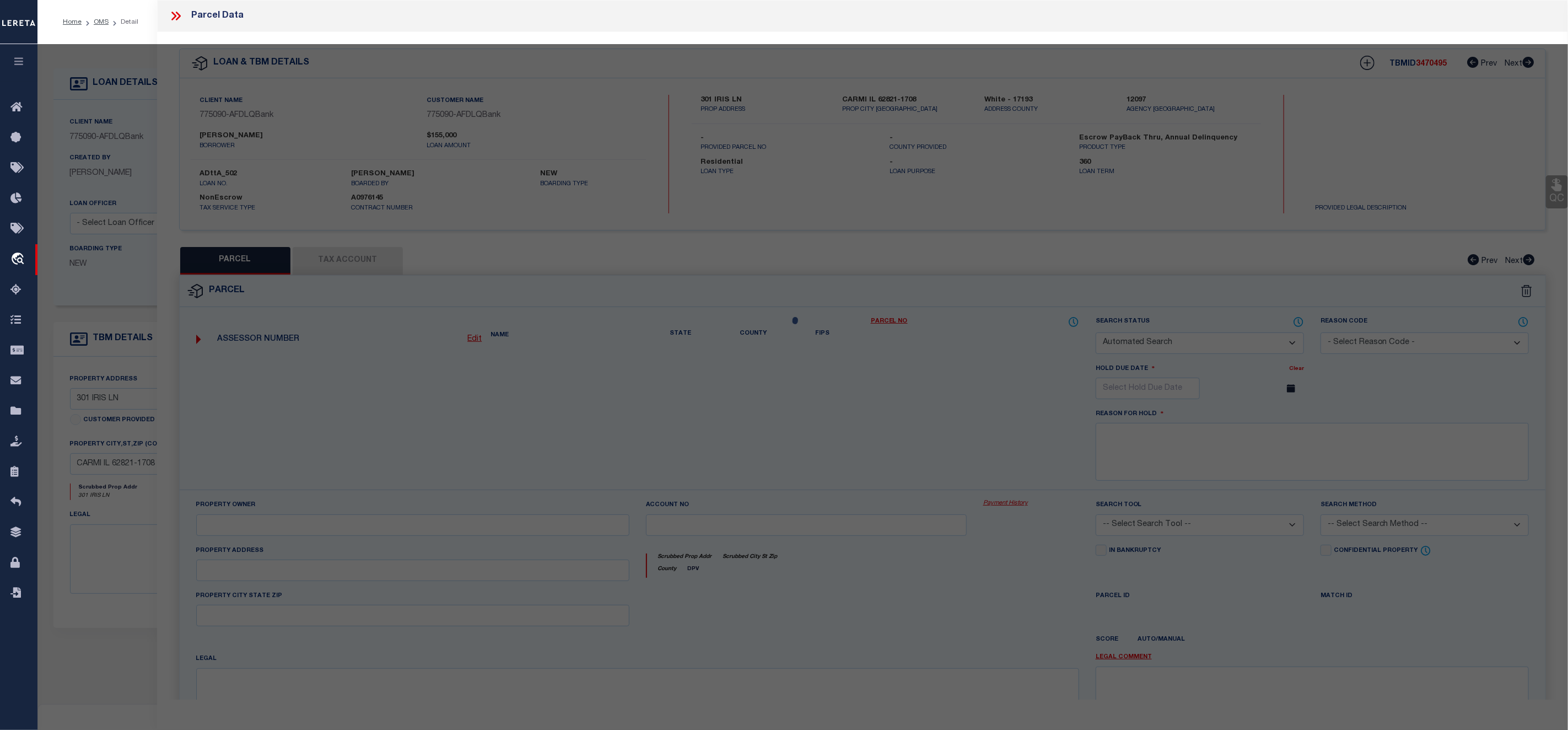
select select "CP"
type input "KAYS,WILLIAM E"
select select "ATL"
select select "ADD"
type input "301 IRIS LN"
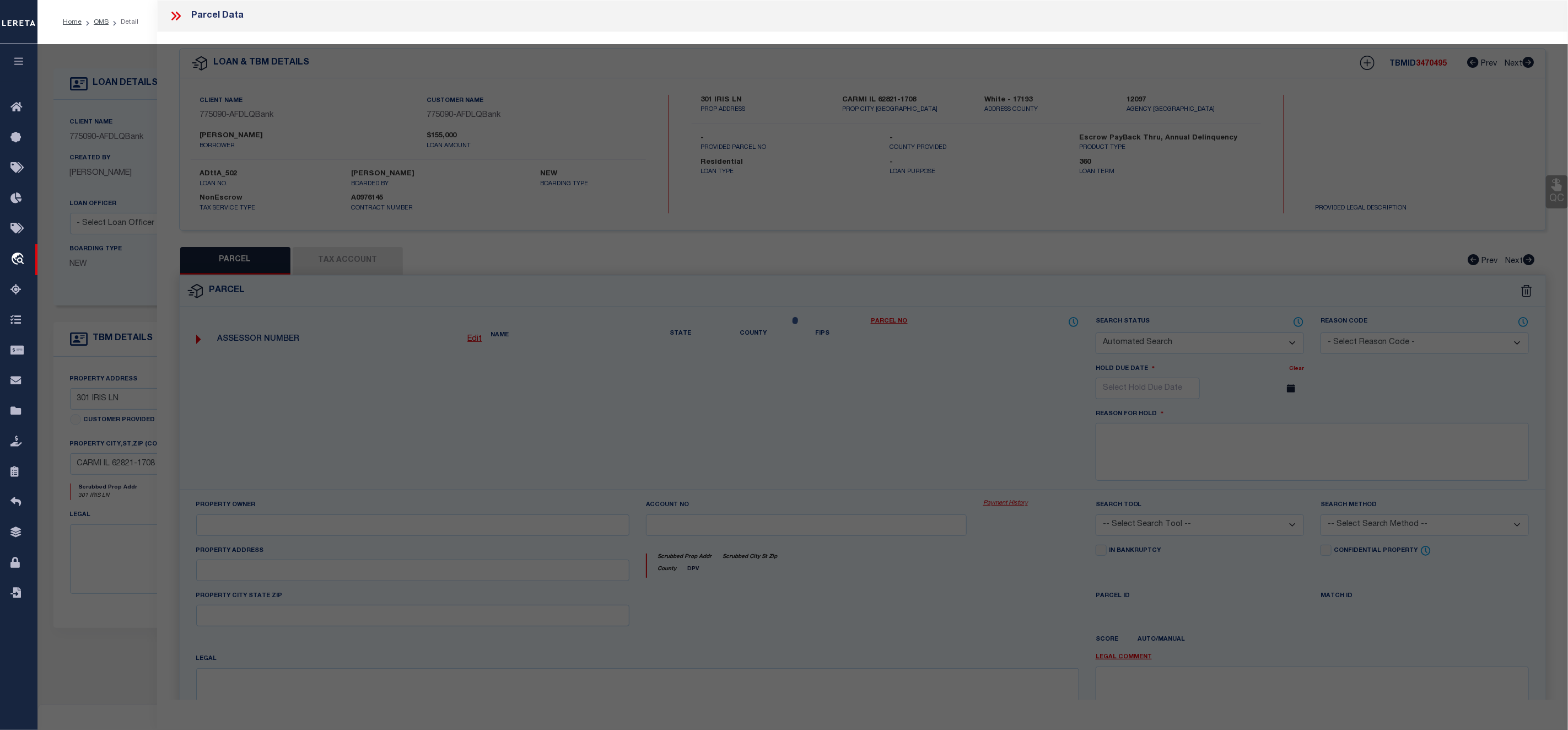
checkbox input "false"
type input "CARMI, IL 62821"
type textarea "LOT 045 BLK 000 PLT 025 BARNES FIRST ADDITION (217-8554) 365-274 (562-217)"
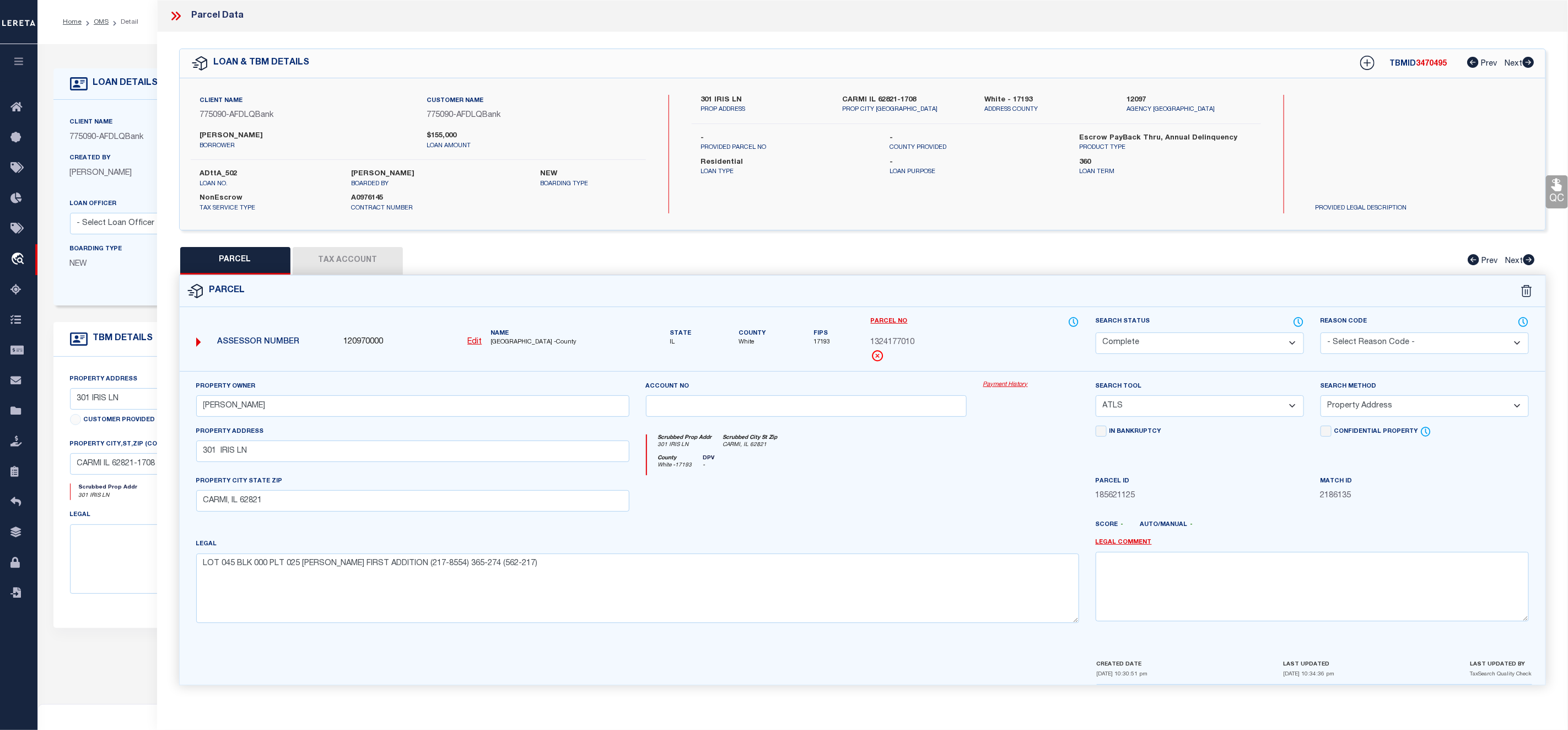
click at [1014, 385] on link "Payment History" at bounding box center [1032, 384] width 96 height 9
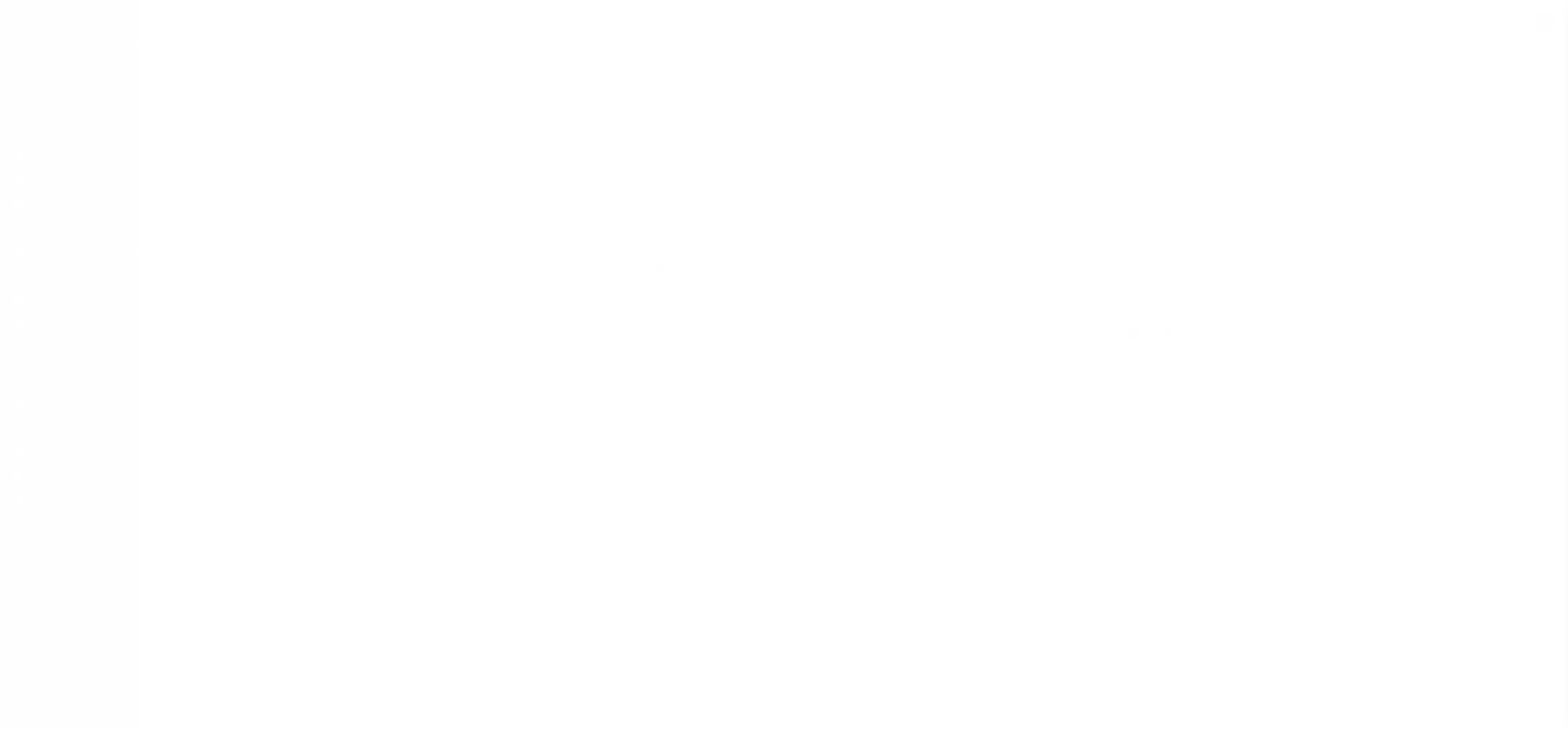
select select "10"
select select "NonEscrow"
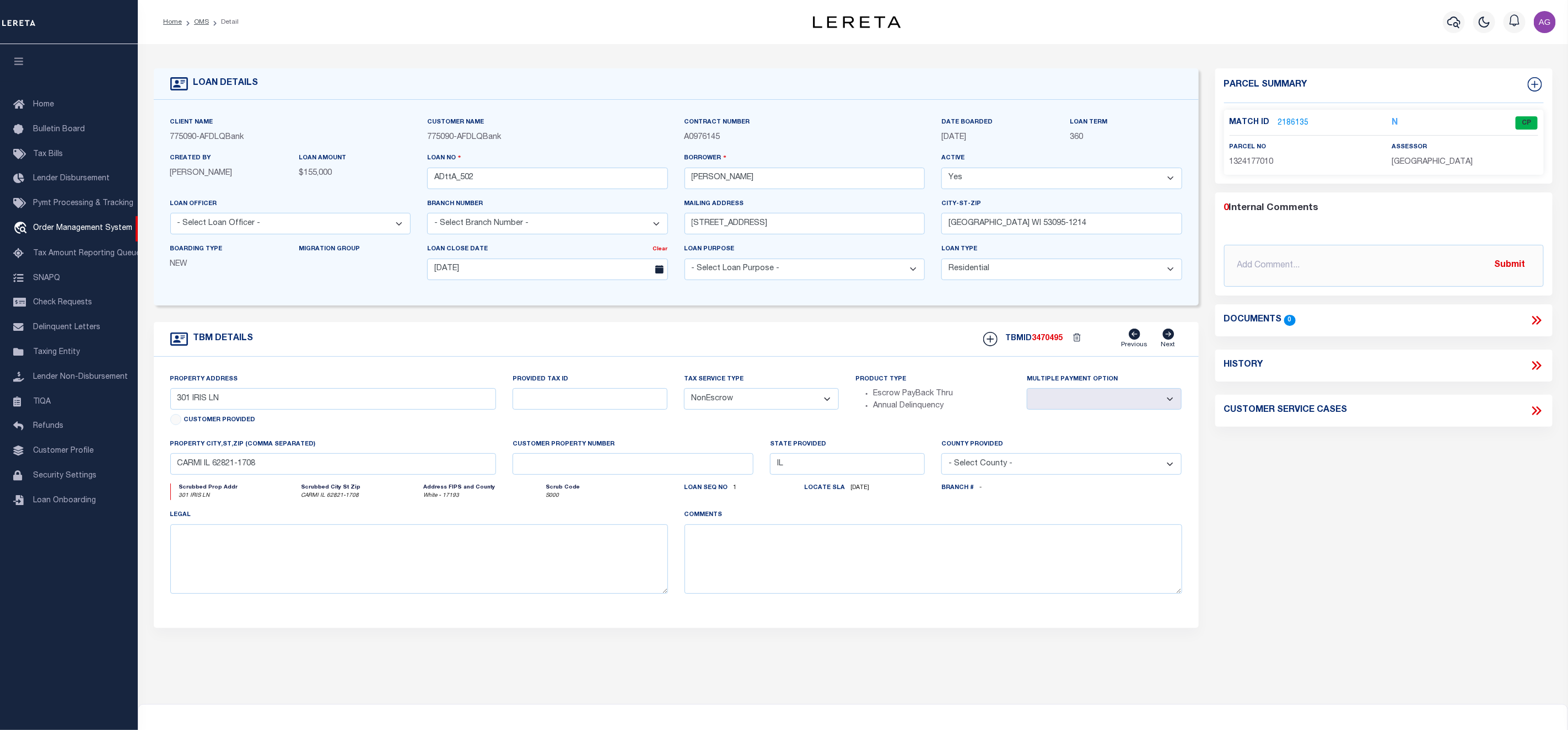
click at [1290, 117] on link "2186135" at bounding box center [1294, 123] width 31 height 11
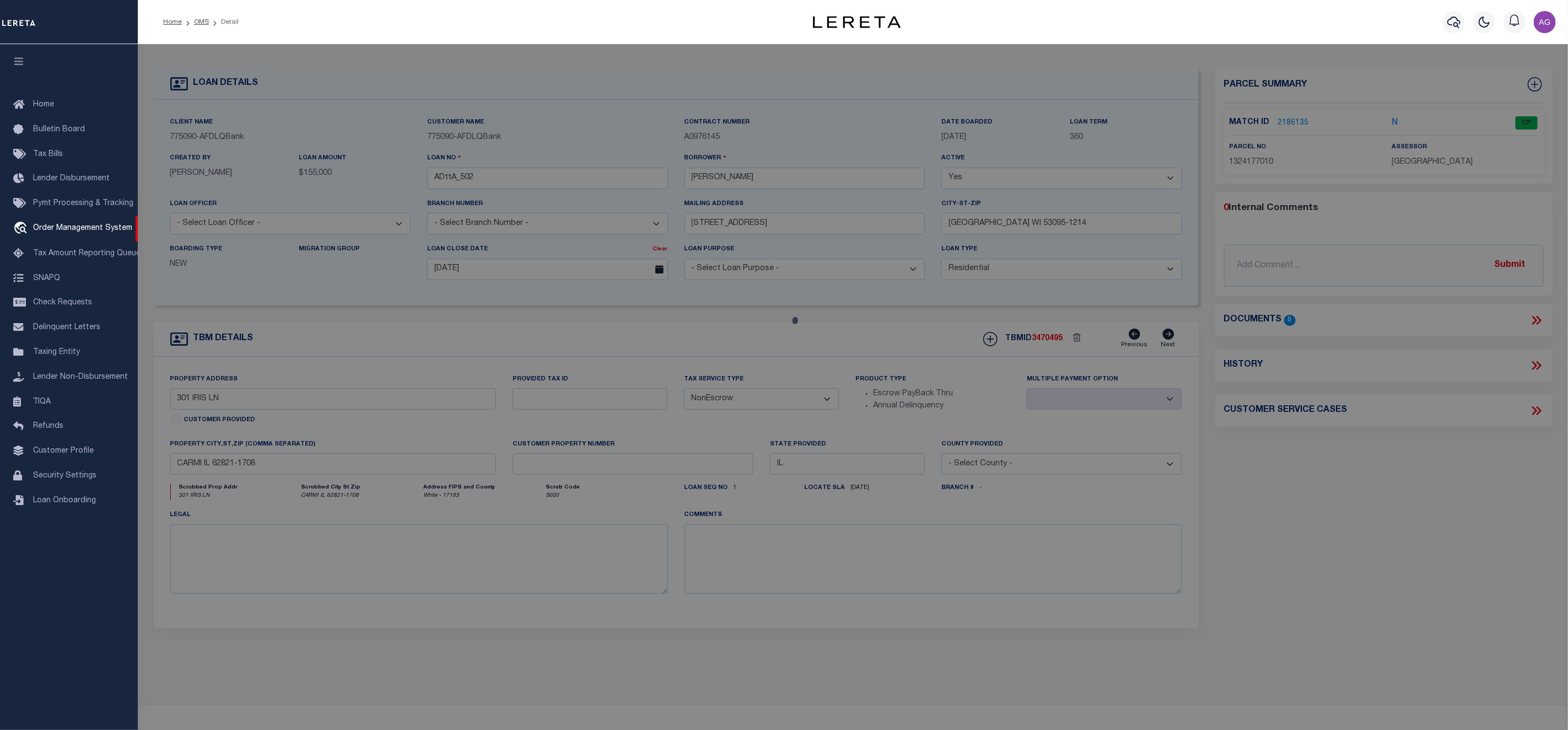
checkbox input "false"
select select "CP"
type input "KAYS,WILLIAM E"
select select "ATL"
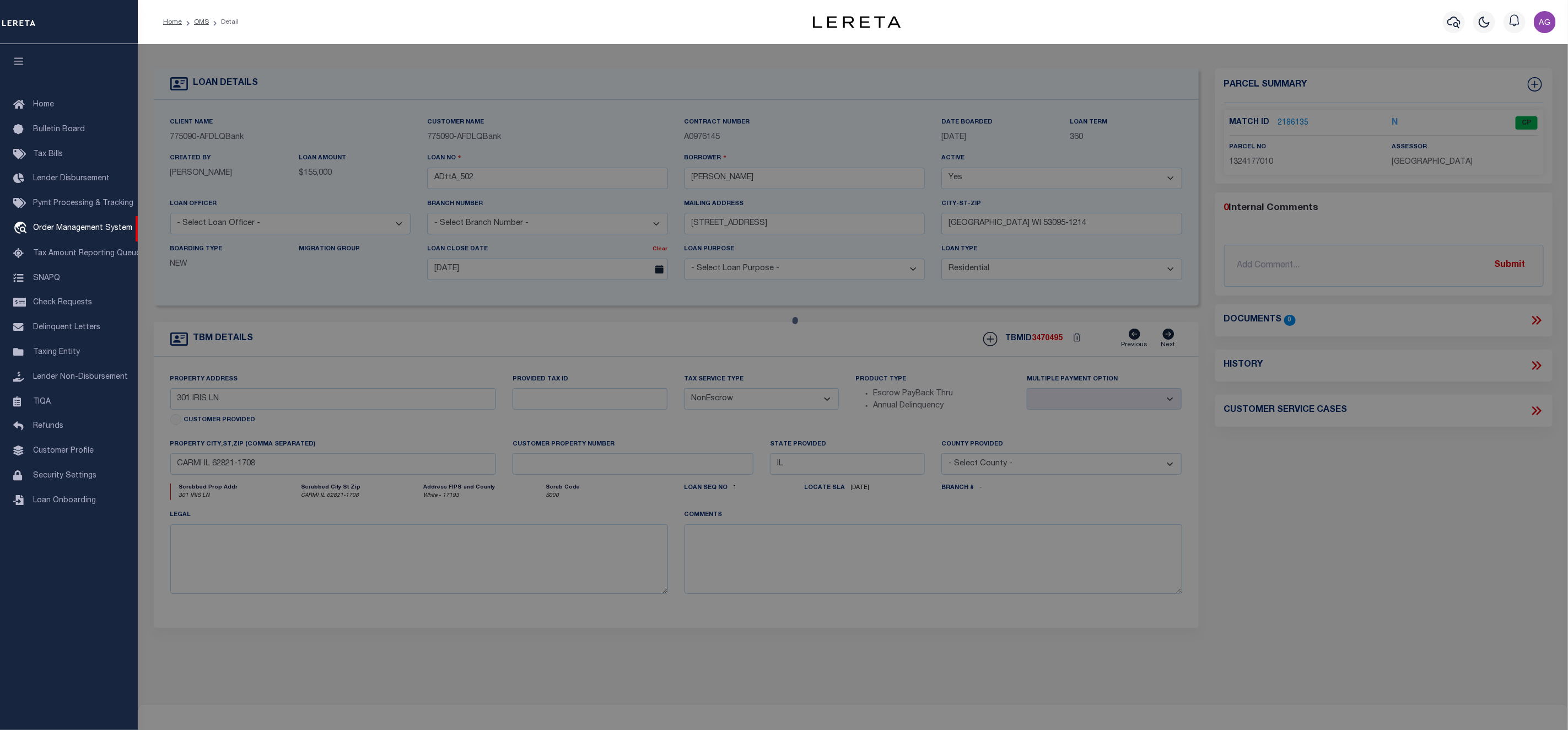
select select "ADD"
type input "301 IRIS LN"
checkbox input "false"
type input "CARMI, IL 62821"
type textarea "LOT 045 BLK 000 PLT 025 BARNES FIRST ADDITION (217-8554) 365-274 (562-217)"
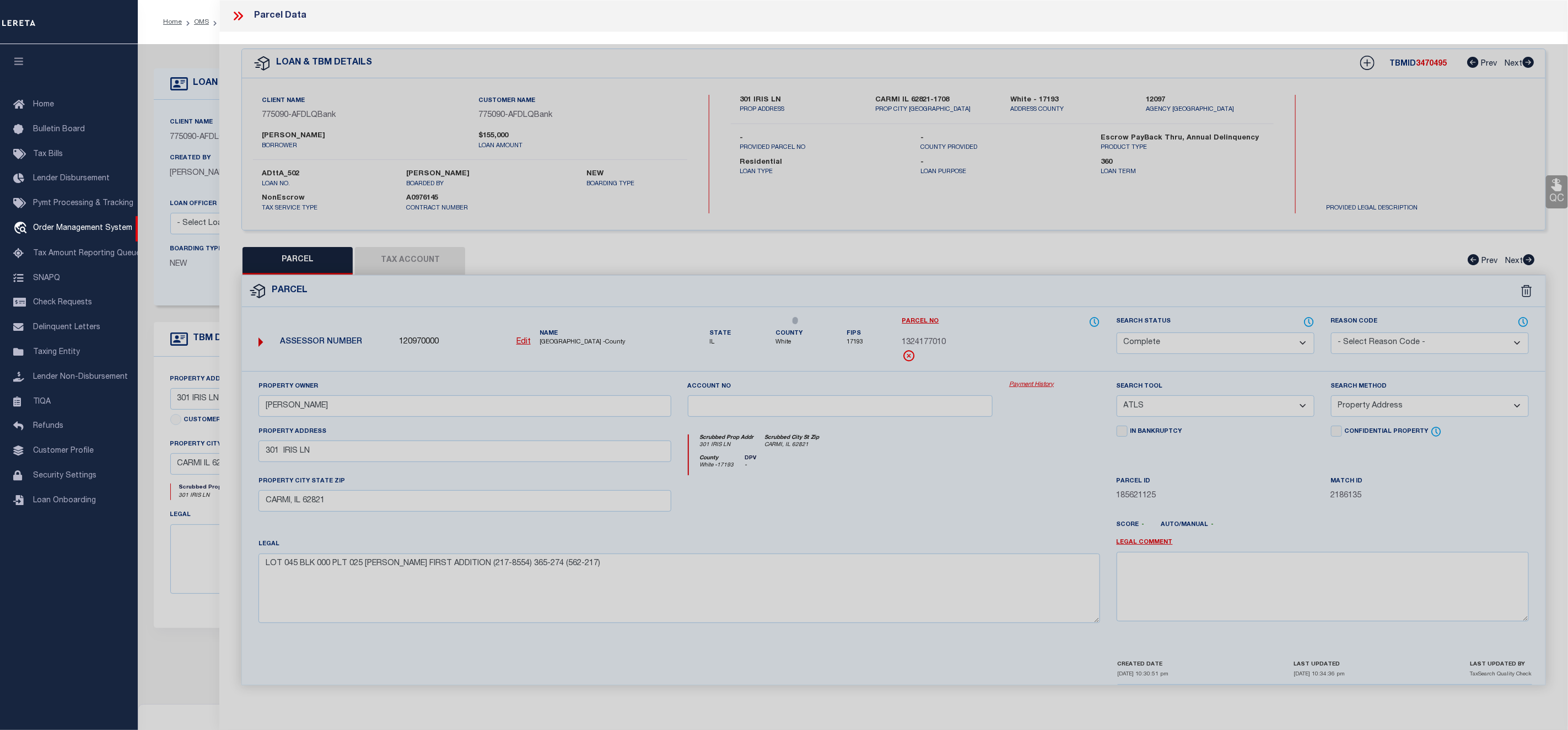
click at [1290, 119] on div "Client Name 775090 - AFDLQBank Customer Name 775090 - AFDLQBank borrower $155,0…" at bounding box center [894, 153] width 1304 height 118
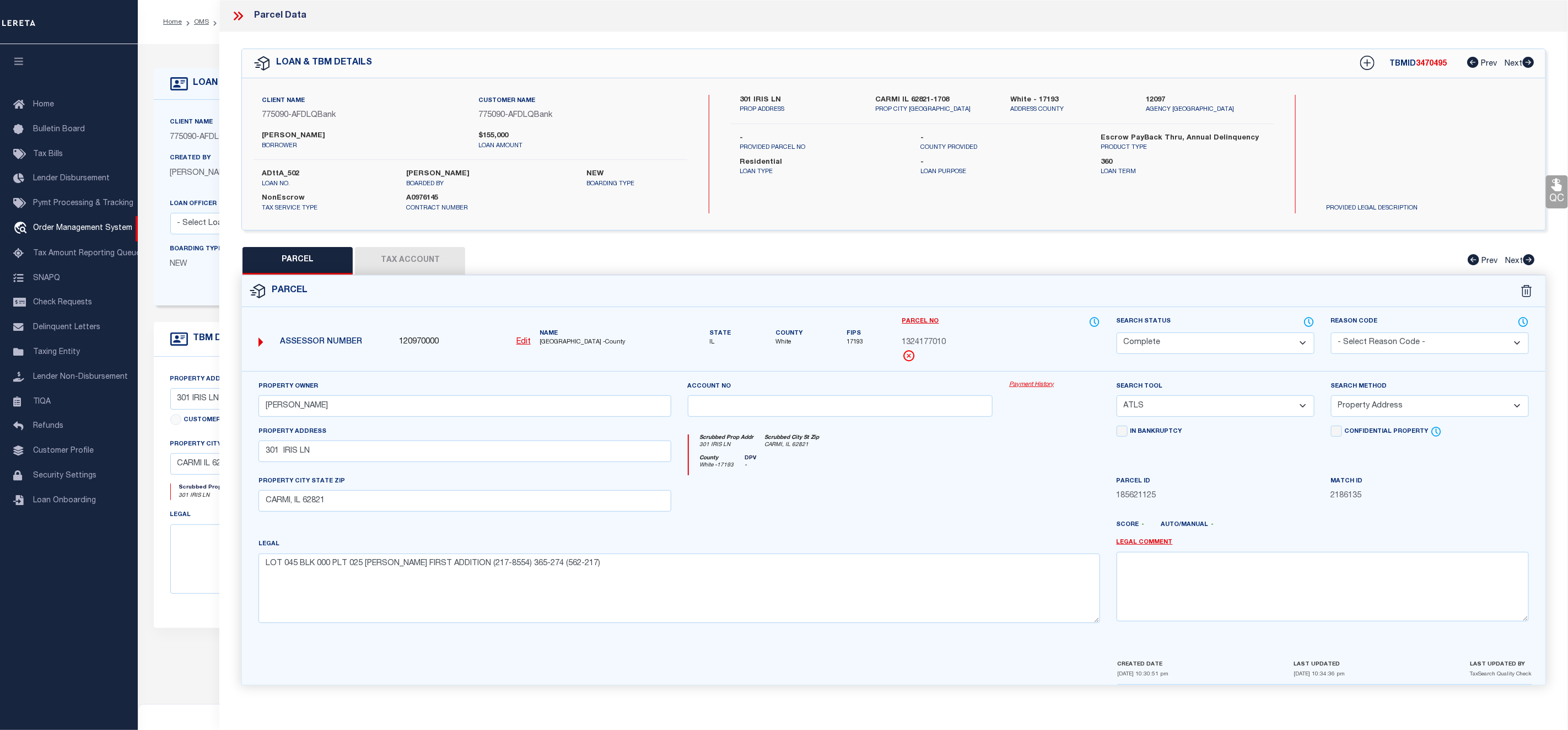
click at [1025, 384] on link "Payment History" at bounding box center [1054, 384] width 91 height 9
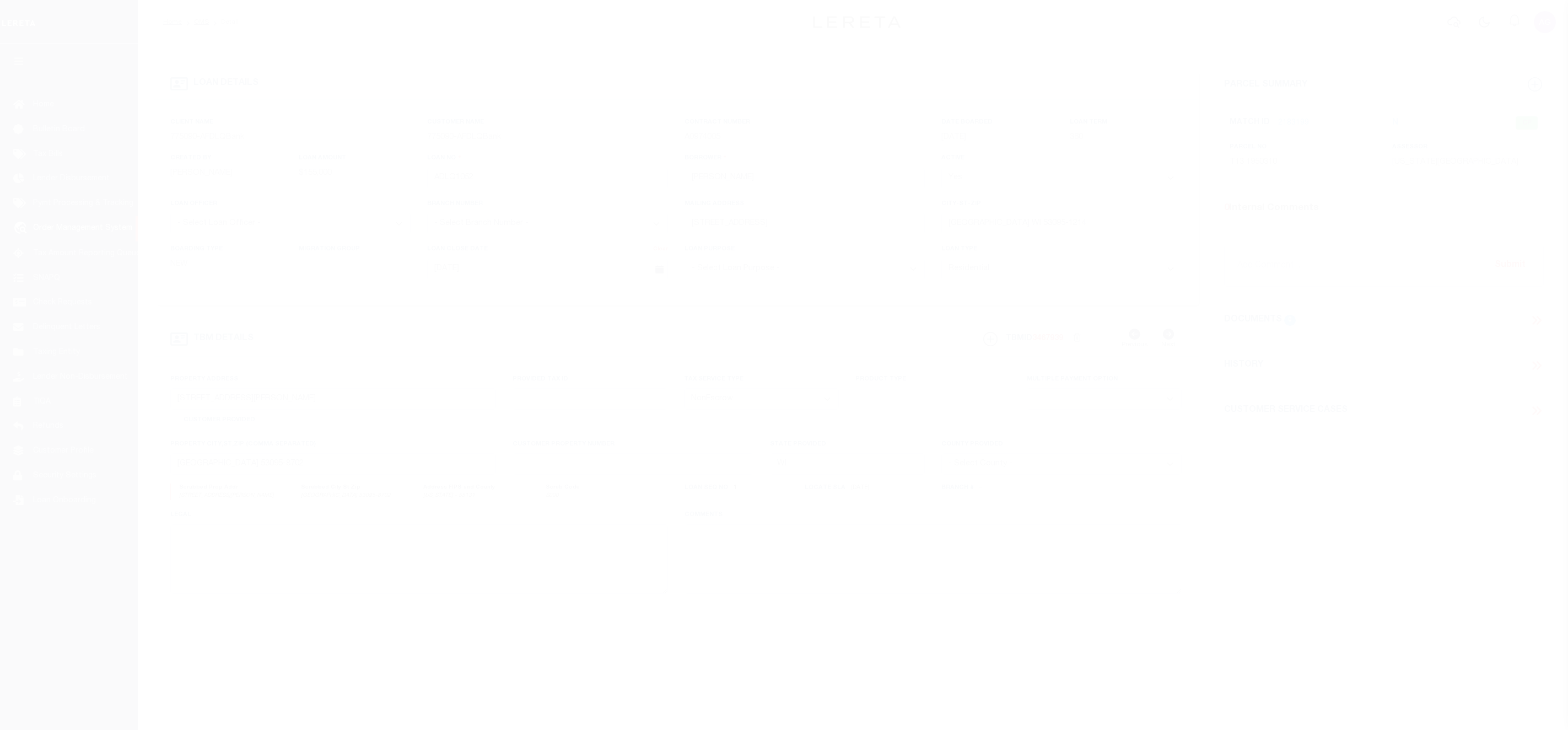
select select "10"
select select "NonEscrow"
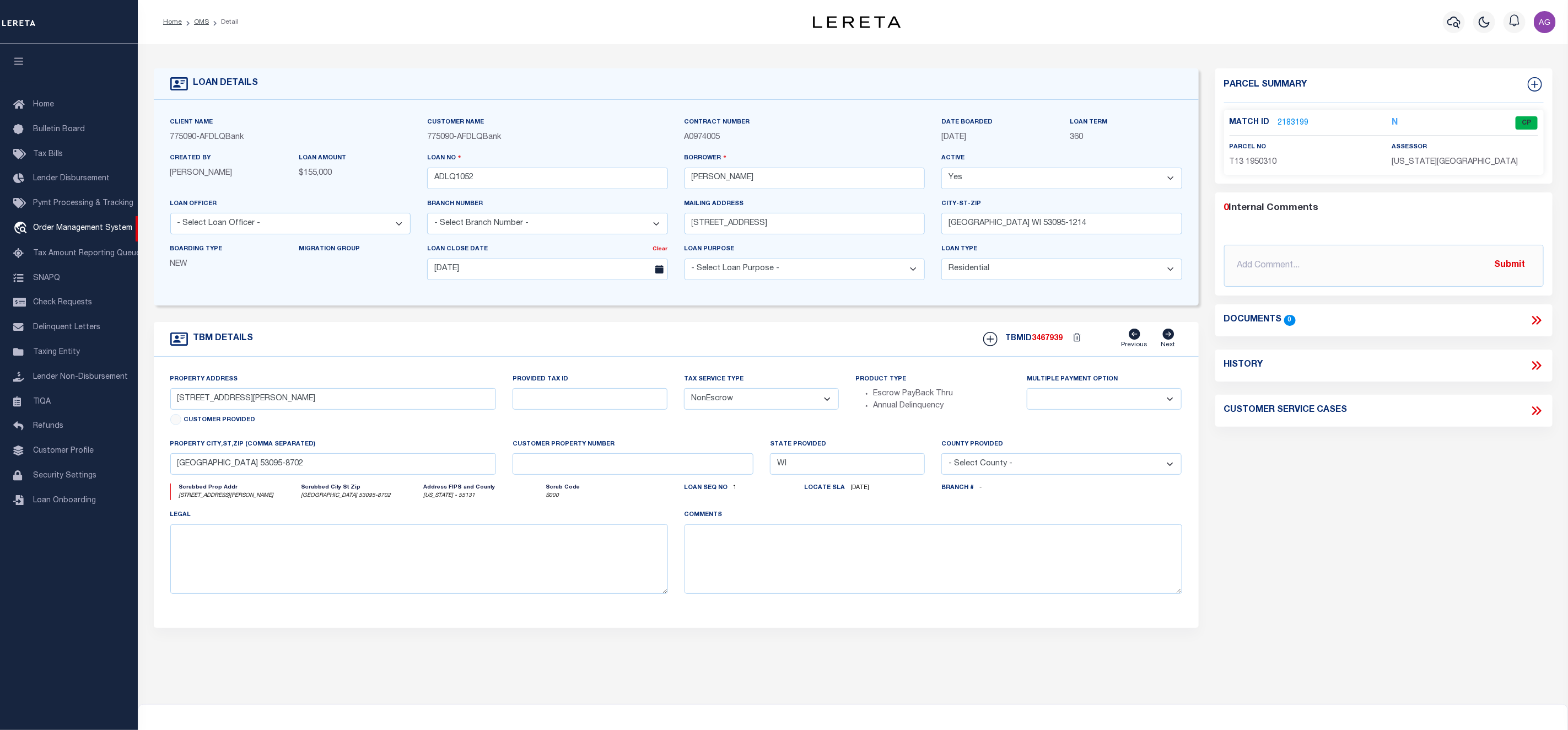
click at [1296, 117] on p "2183199" at bounding box center [1294, 122] width 31 height 12
click at [1299, 122] on link "2183199" at bounding box center [1294, 123] width 31 height 11
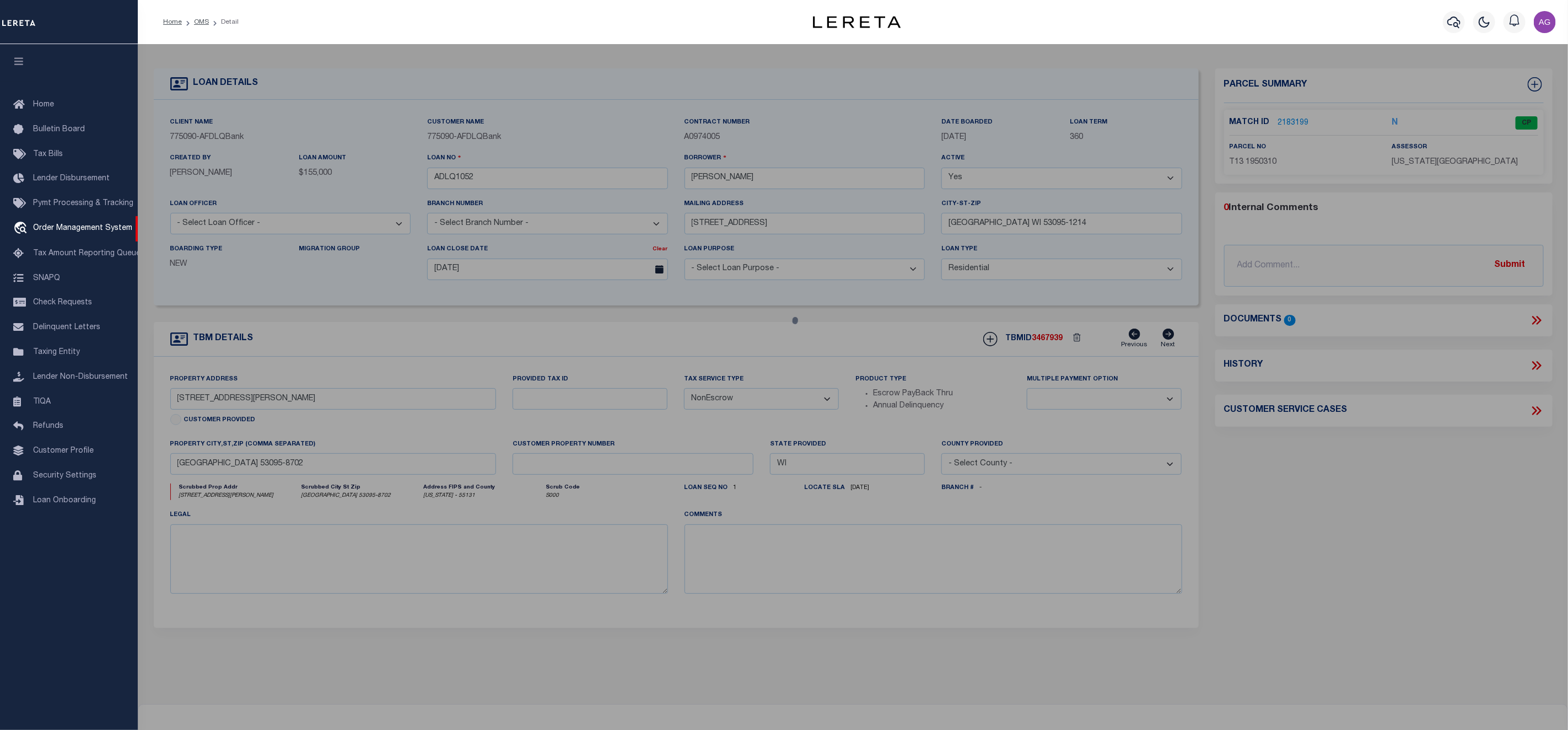
checkbox input "false"
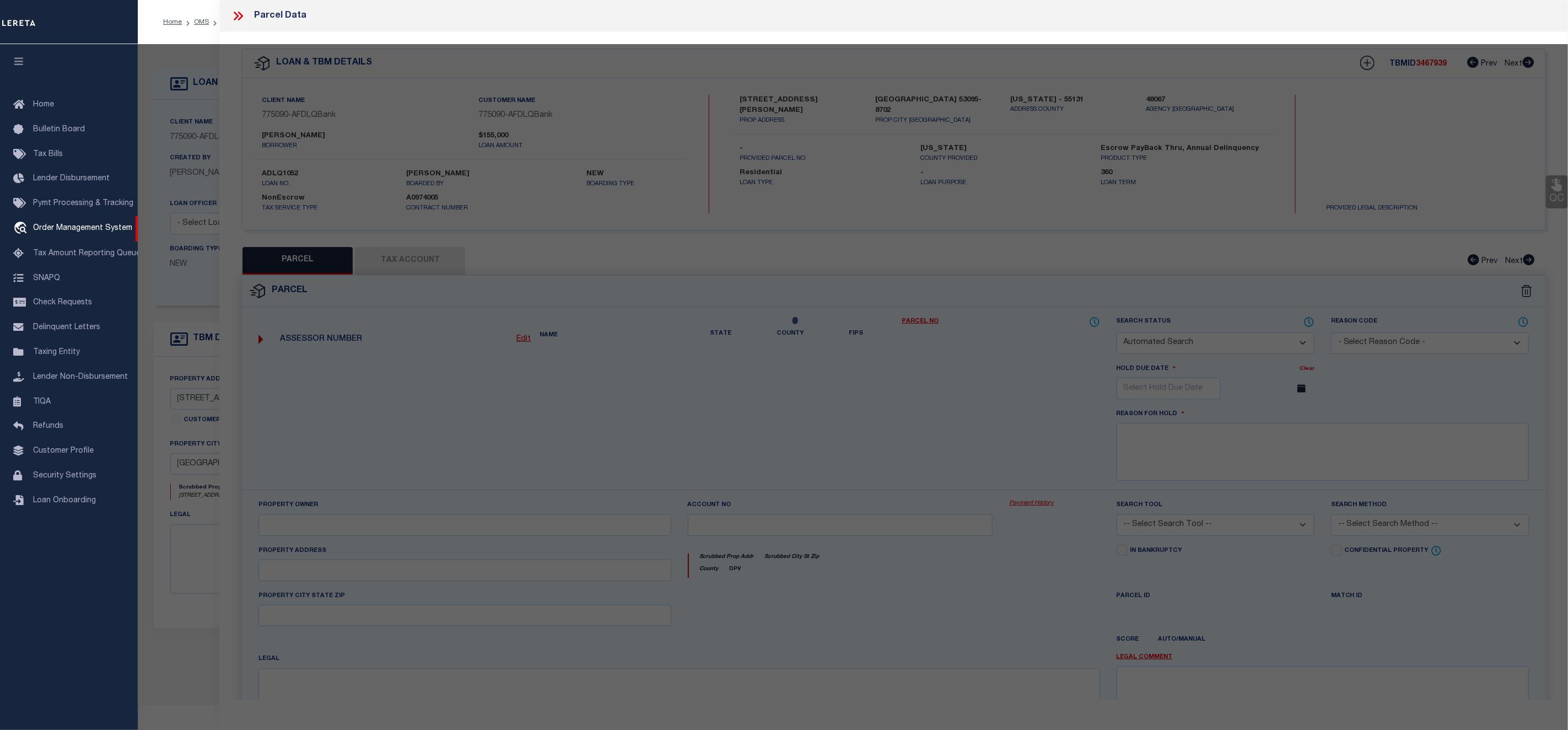
select select "CP"
type input "[PERSON_NAME]"
select select "ATL"
select select "ADD"
type input "5422 BAUERS DR"
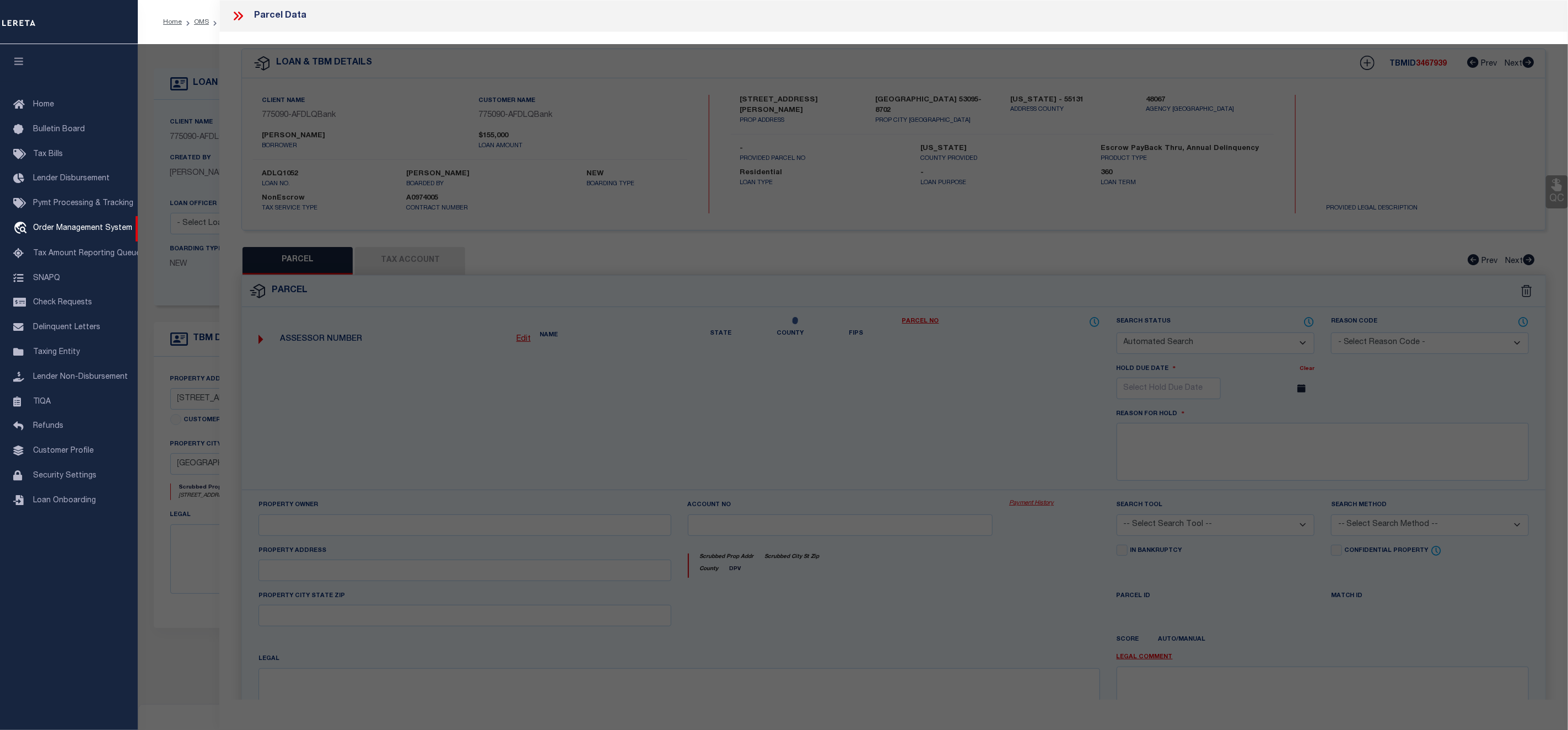
checkbox input "false"
type input "WEST BEND, WI 53095"
type textarea "PT OF SW NW CSM 6440 LOT 1 V1514 P282 (SD)"
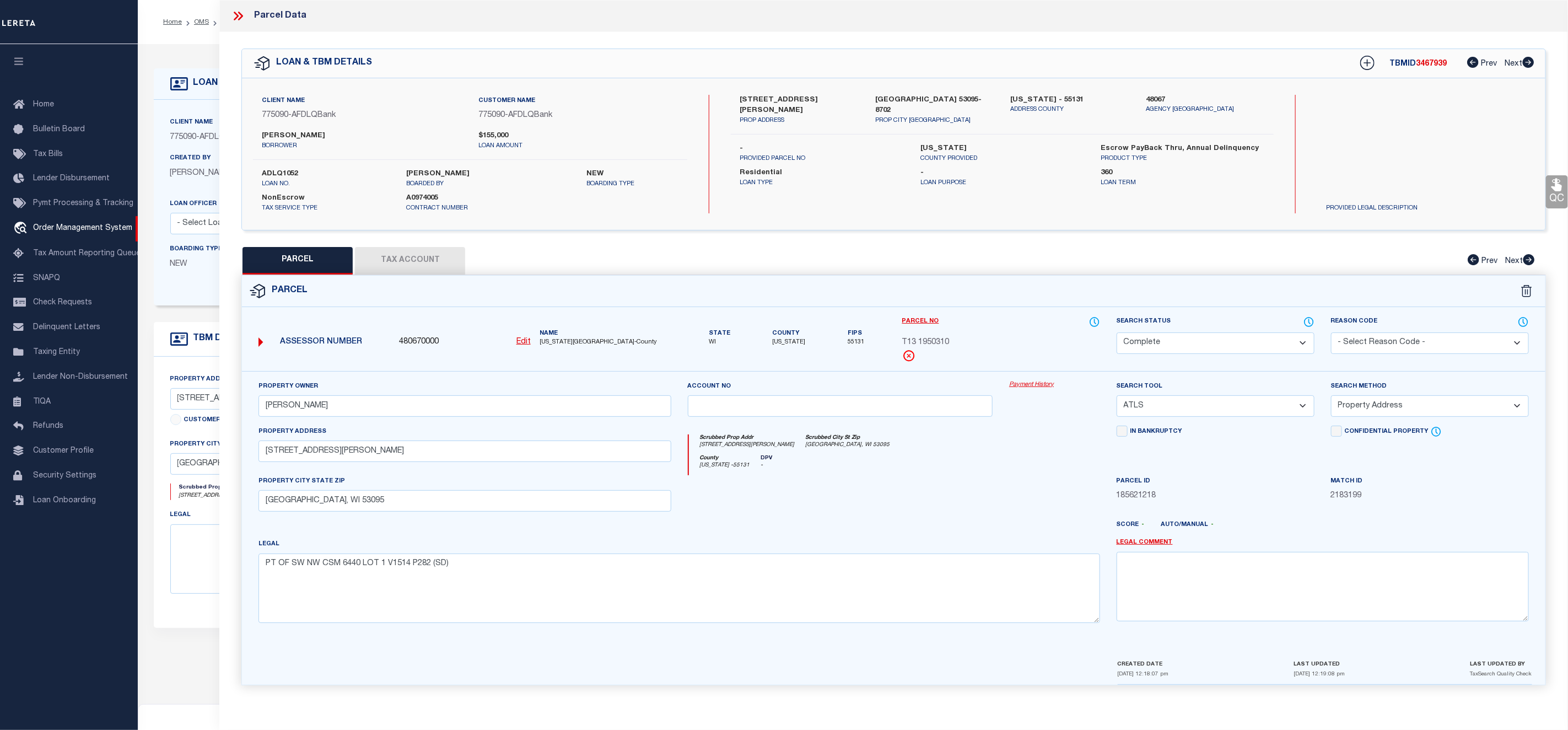
click at [1038, 386] on link "Payment History" at bounding box center [1054, 384] width 91 height 9
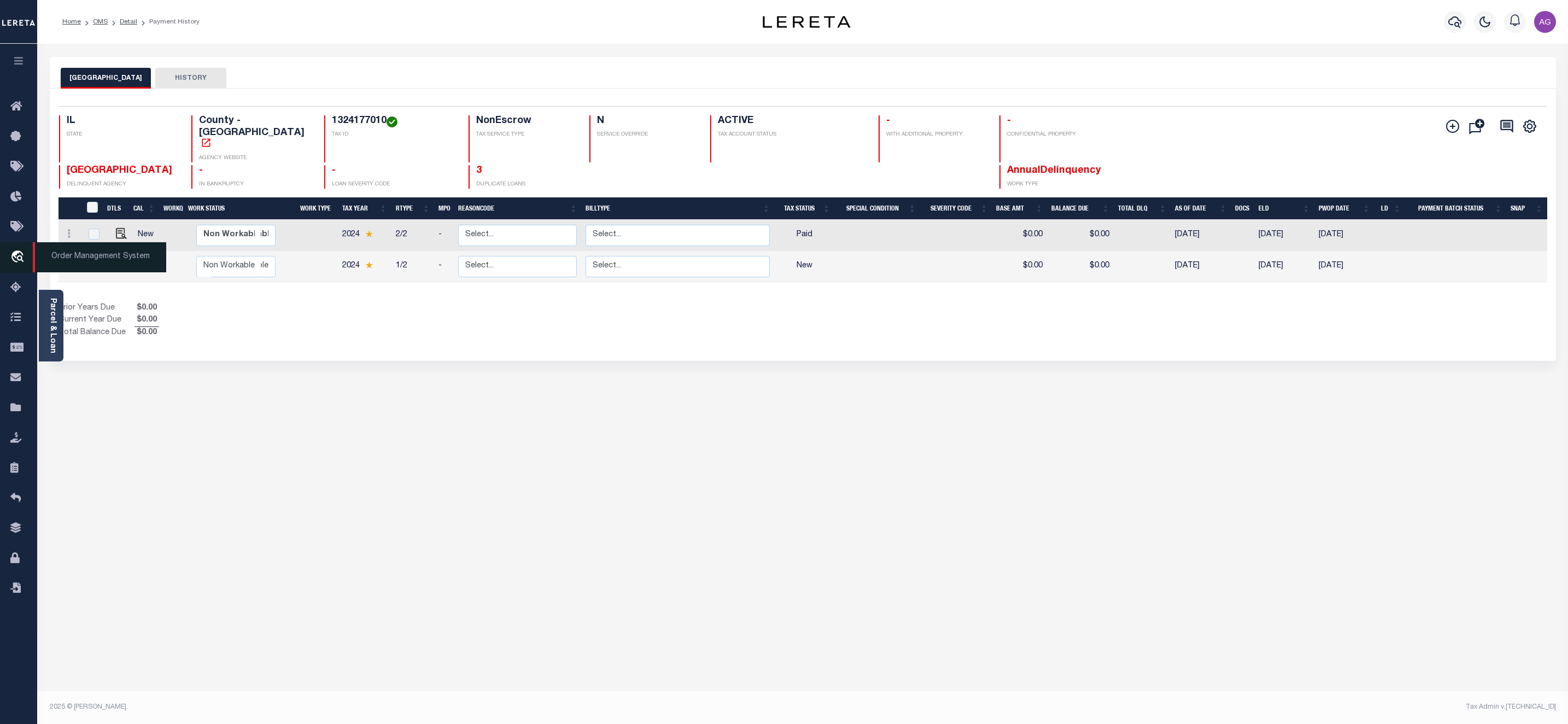
click at [61, 263] on span "Order Management System" at bounding box center [100, 256] width 133 height 30
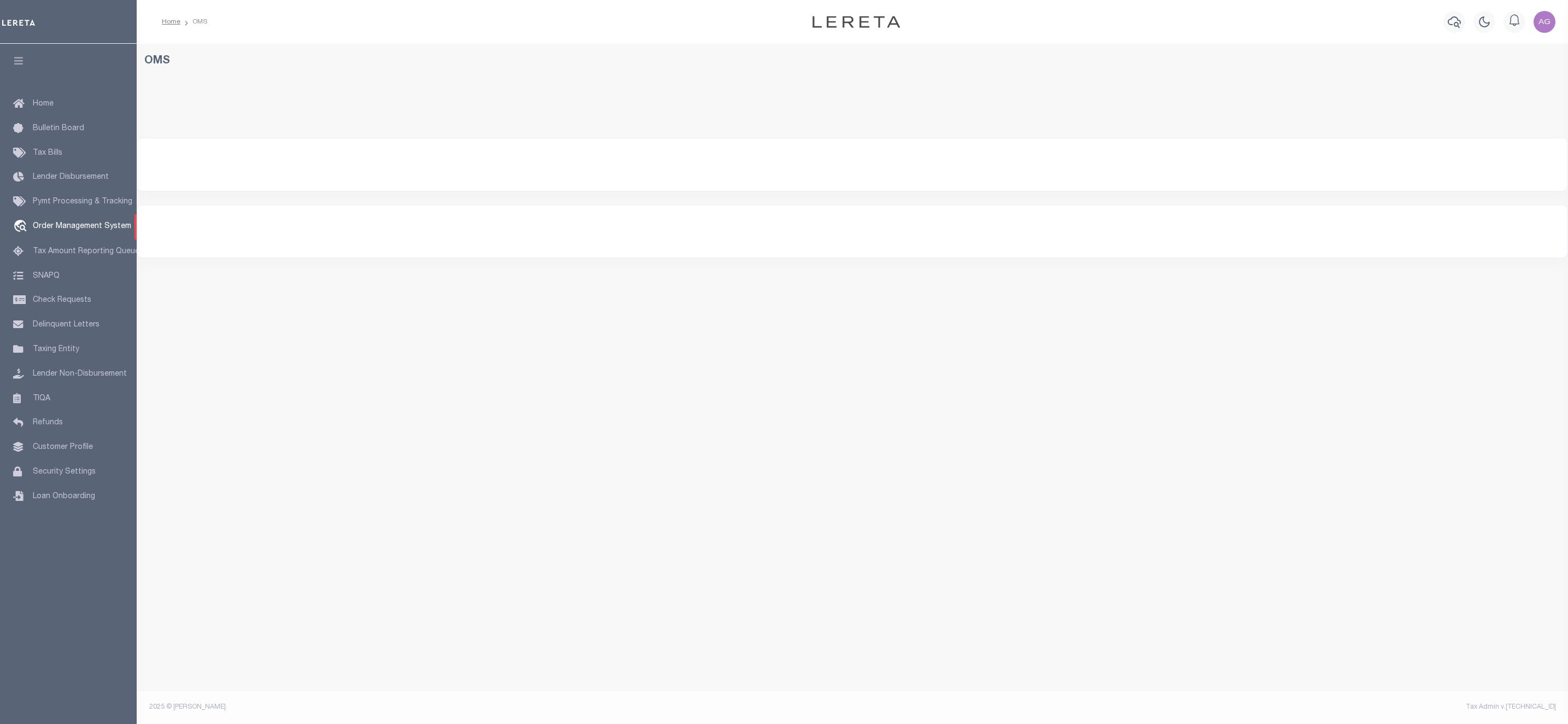
select select "200"
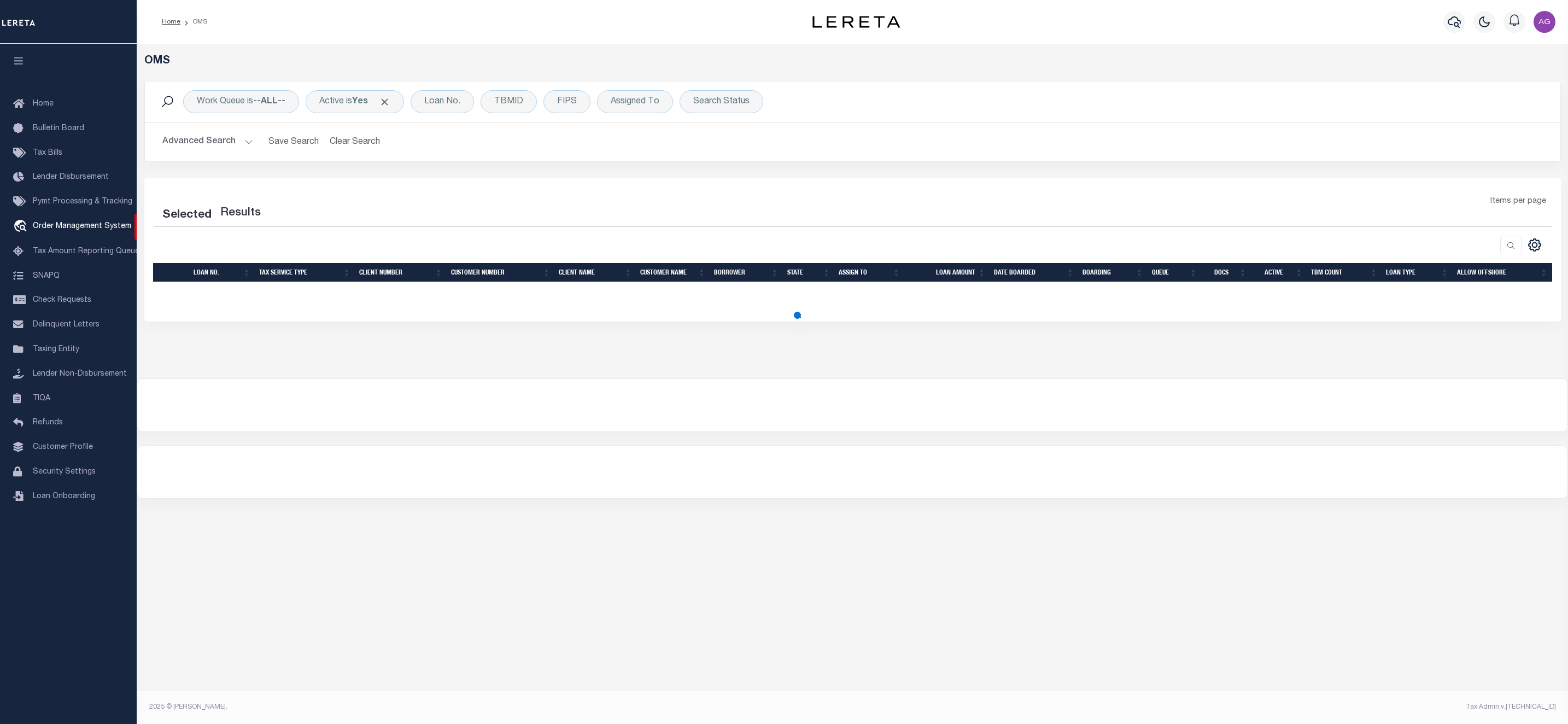
select select "200"
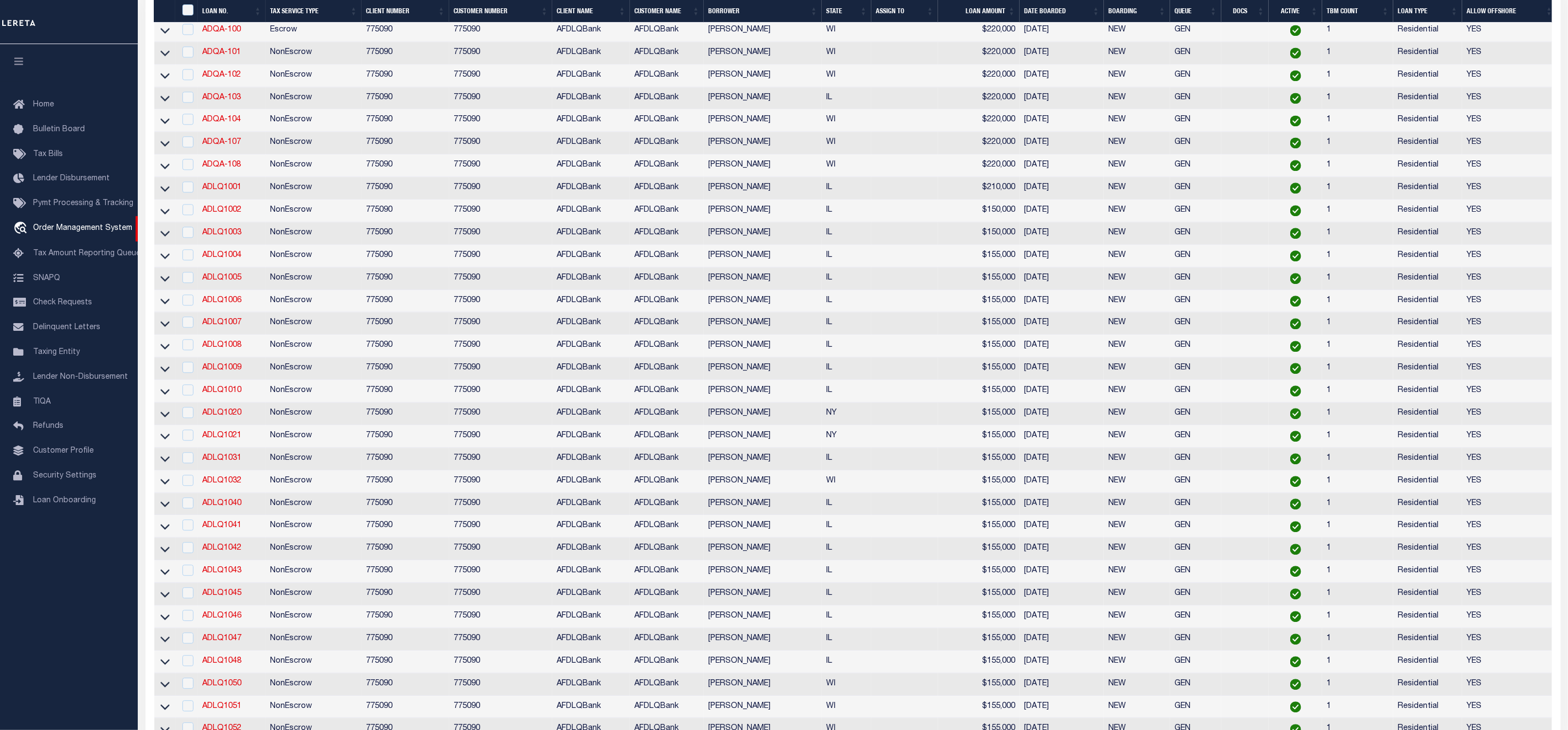
scroll to position [2112, 0]
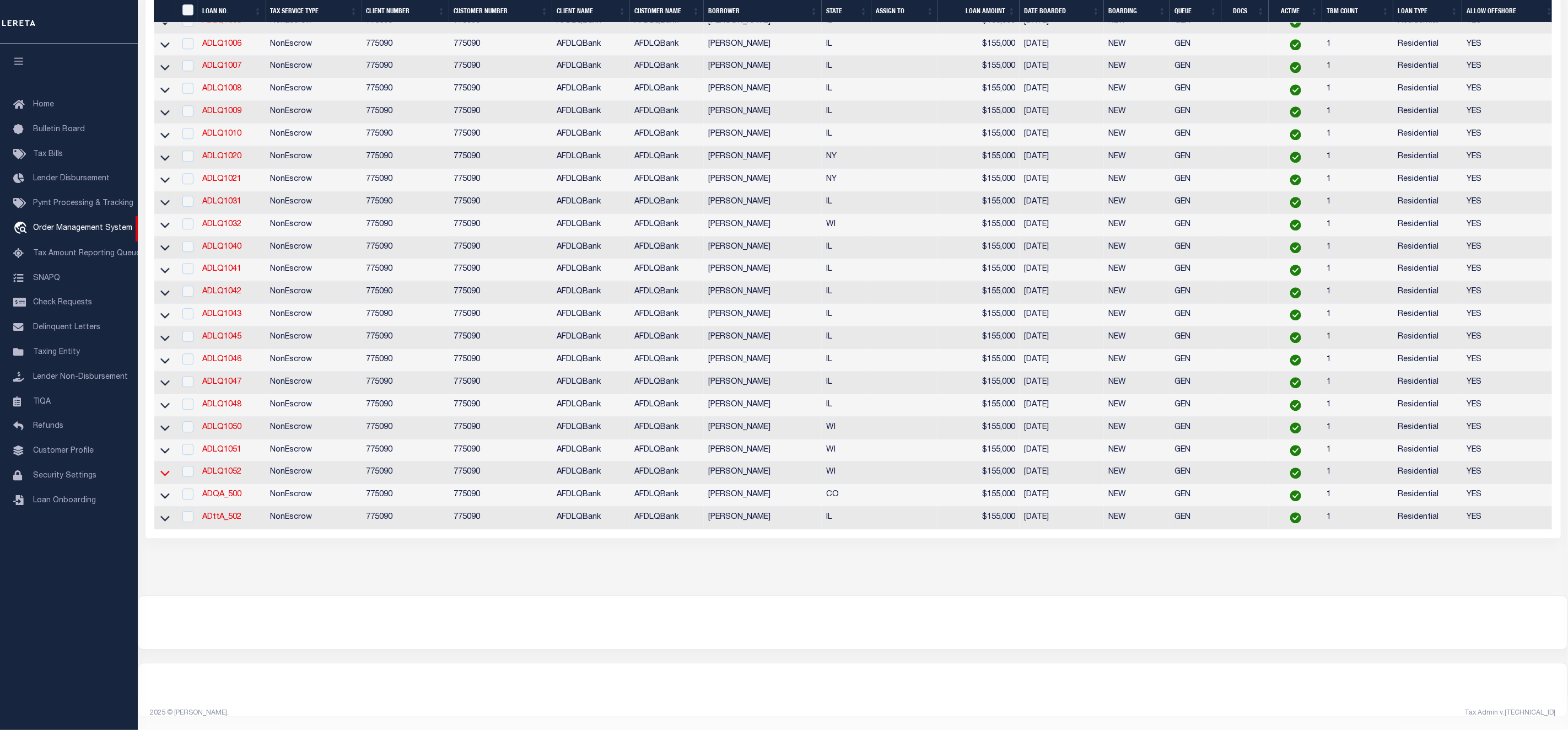
click at [164, 467] on icon at bounding box center [165, 472] width 9 height 11
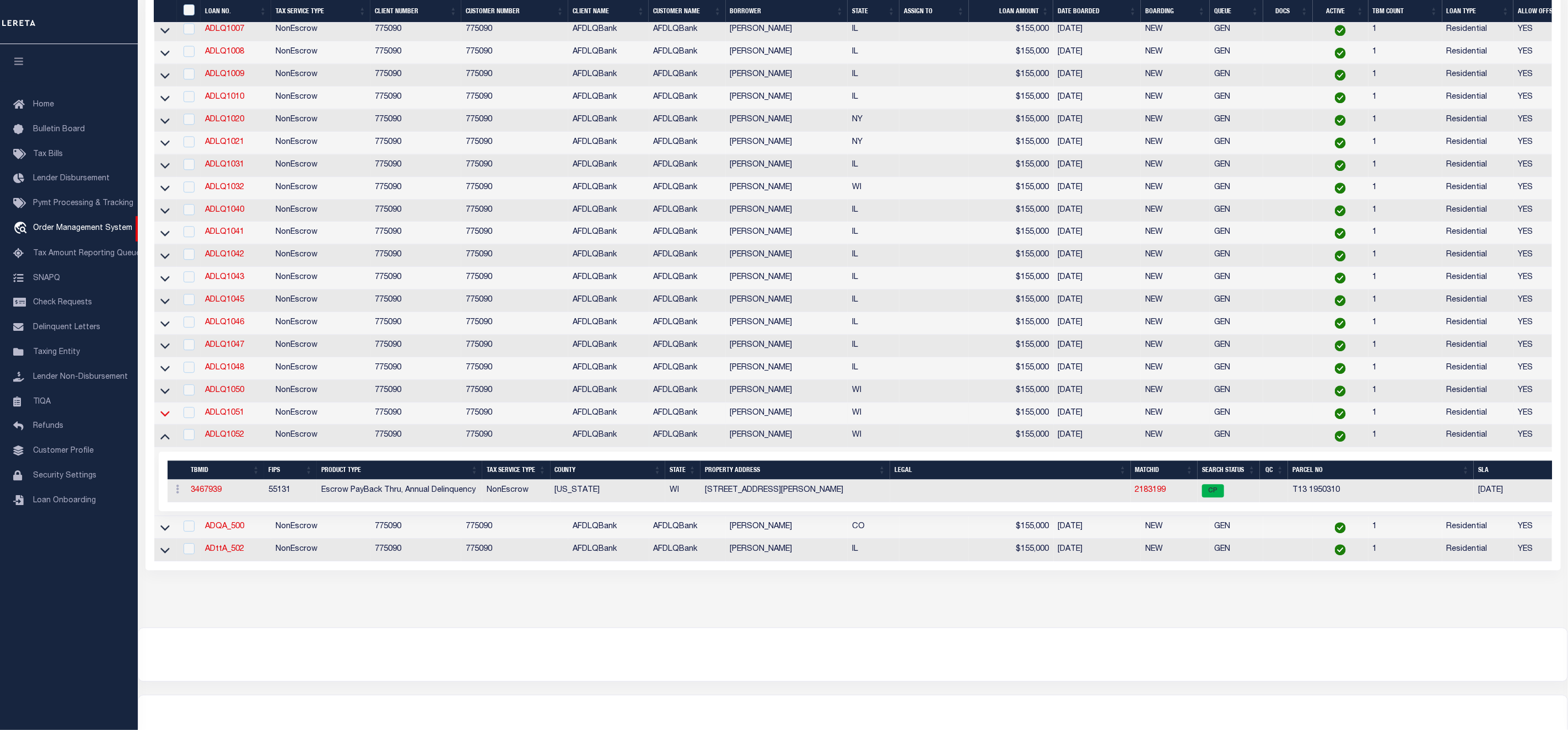
click at [164, 419] on icon at bounding box center [165, 413] width 9 height 11
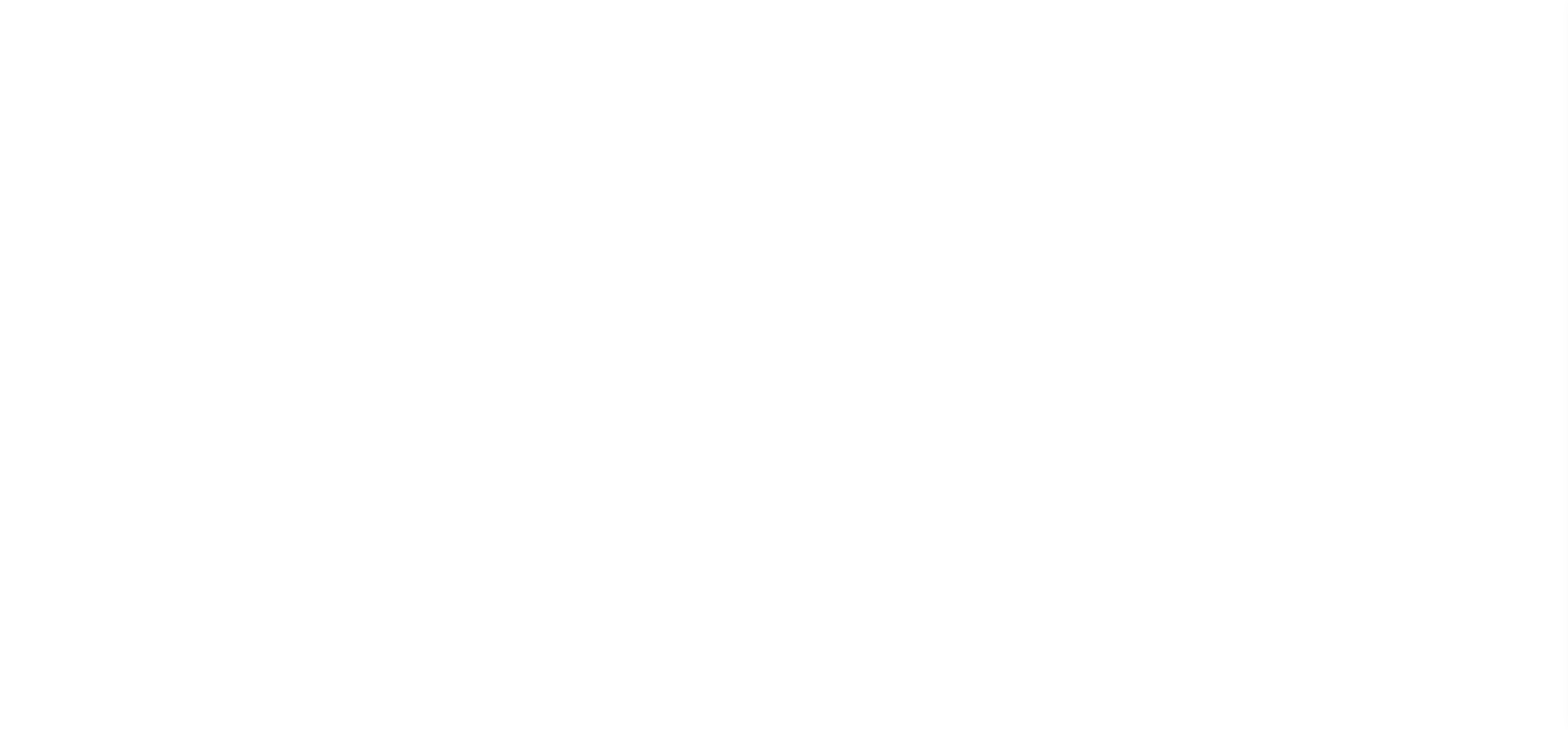
select select "10"
select select "NonEscrow"
select select "10"
select select "NonEscrow"
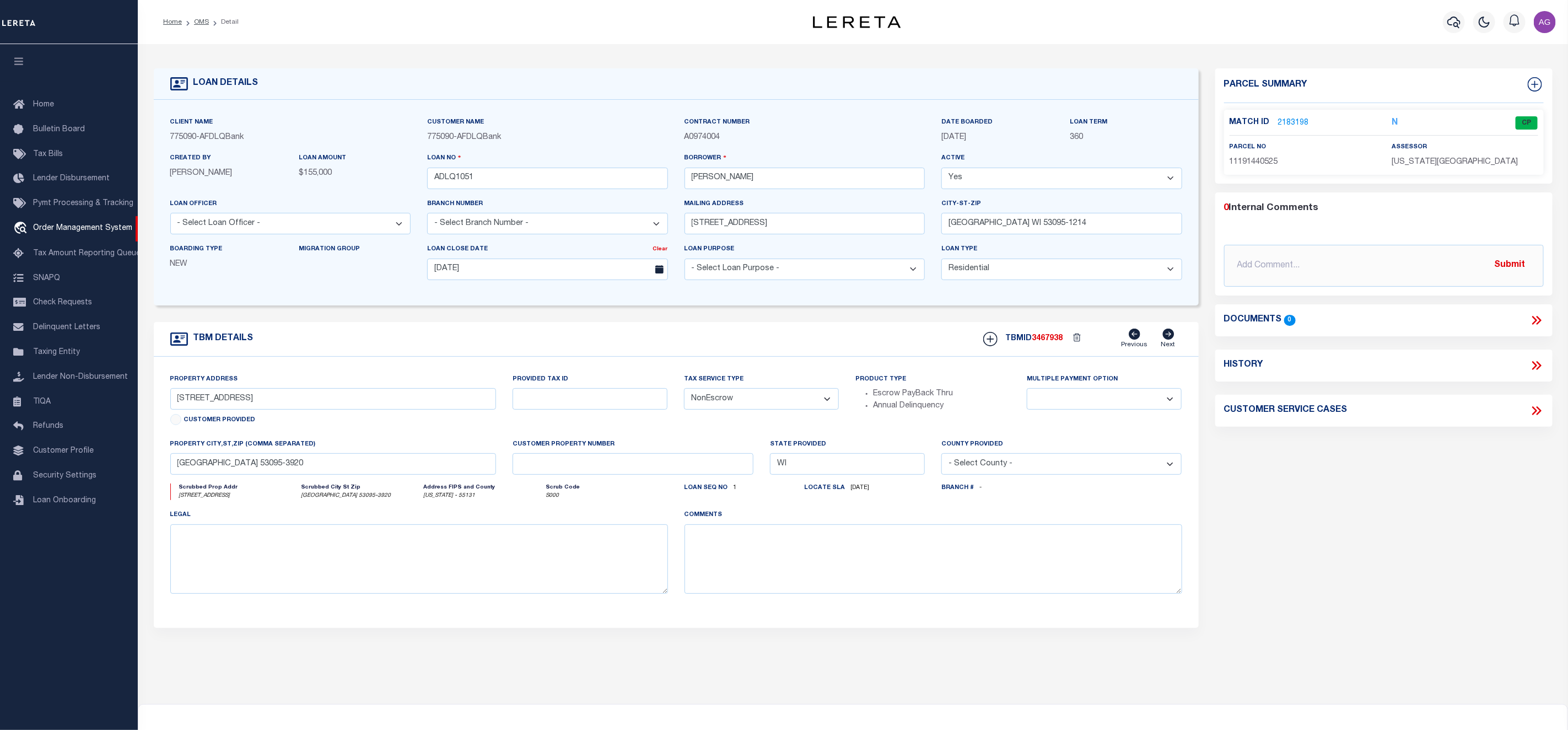
click at [1291, 119] on link "2183198" at bounding box center [1294, 123] width 31 height 11
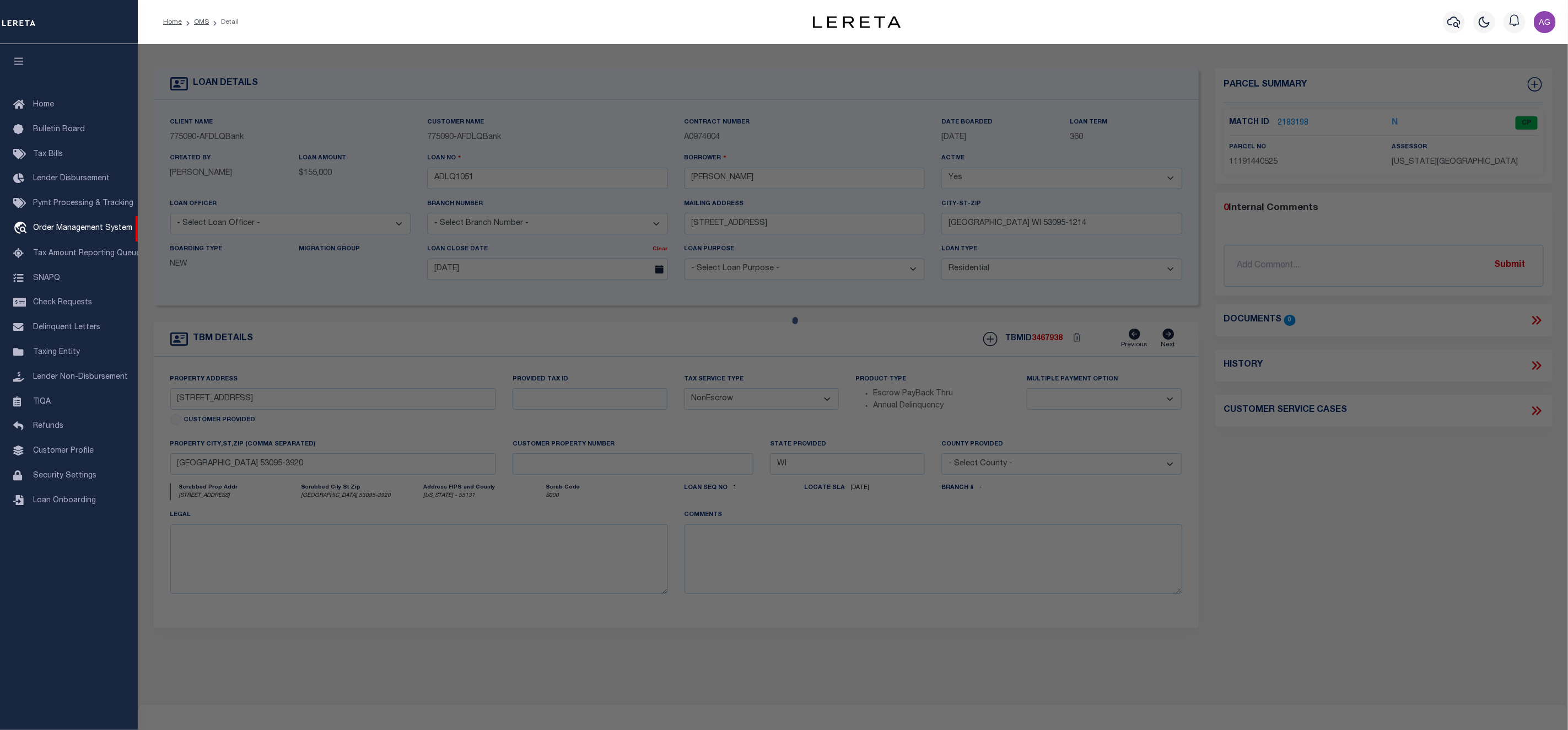
checkbox input "false"
select select "CP"
type input "[PERSON_NAME]"
select select "ATL"
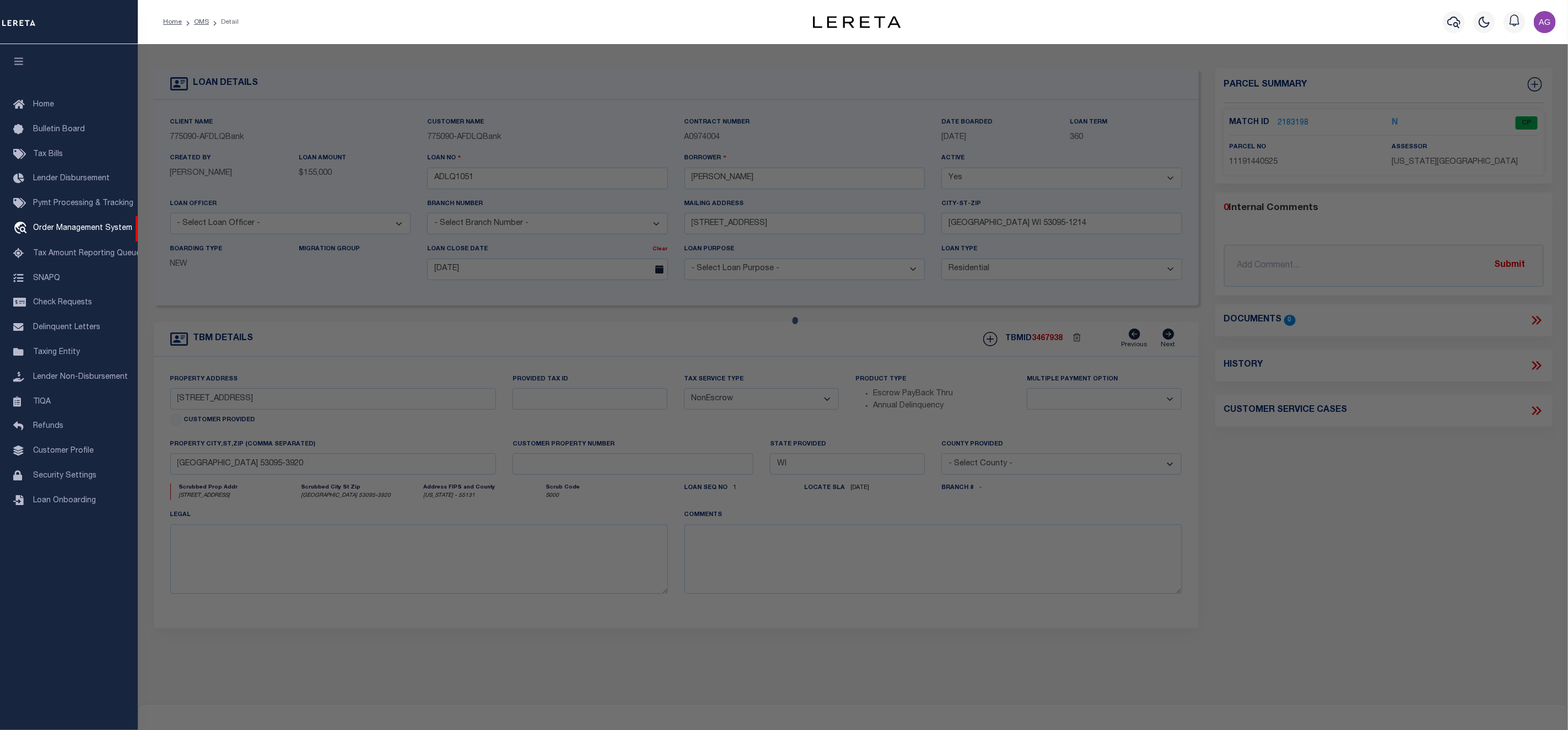
select select "ADD"
type input "[STREET_ADDRESS]"
checkbox input "false"
type input "WEST BEND, WI 53095"
type textarea "ASSESSORS PLAT OUT LOT 14 & PT OF OUT LOT 13 DOC 1162975"
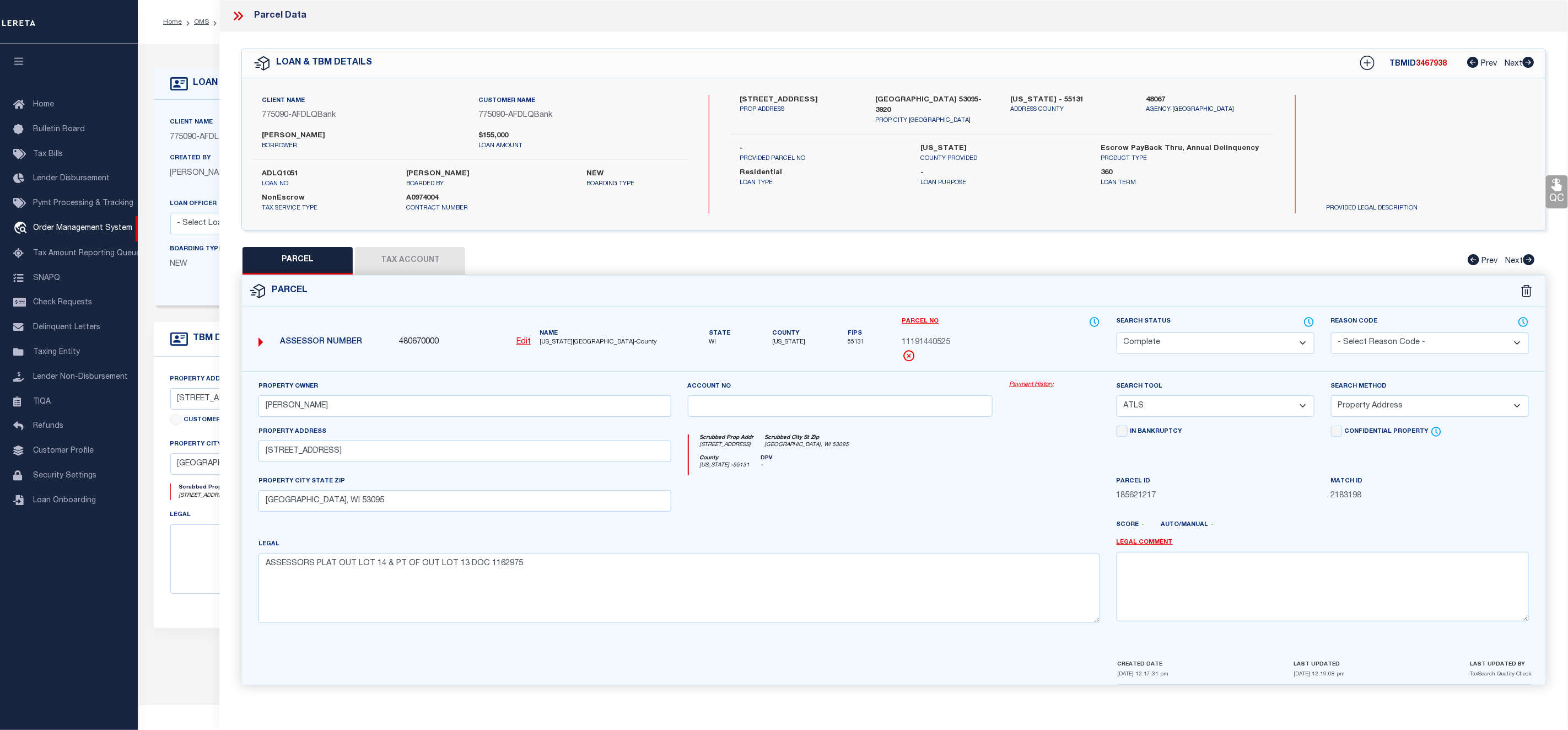
click at [1034, 386] on link "Payment History" at bounding box center [1054, 384] width 91 height 9
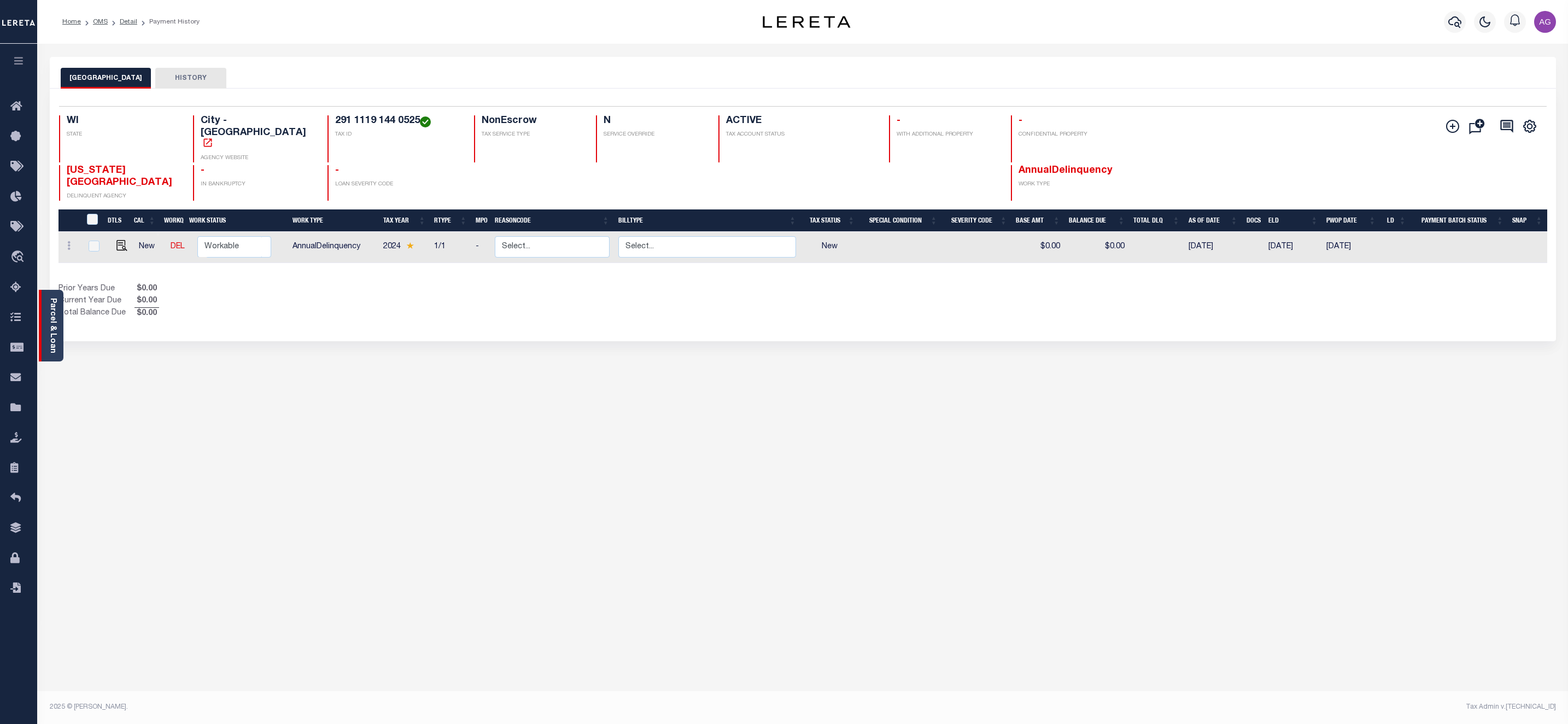
click at [51, 331] on link "Parcel & Loan" at bounding box center [52, 325] width 7 height 55
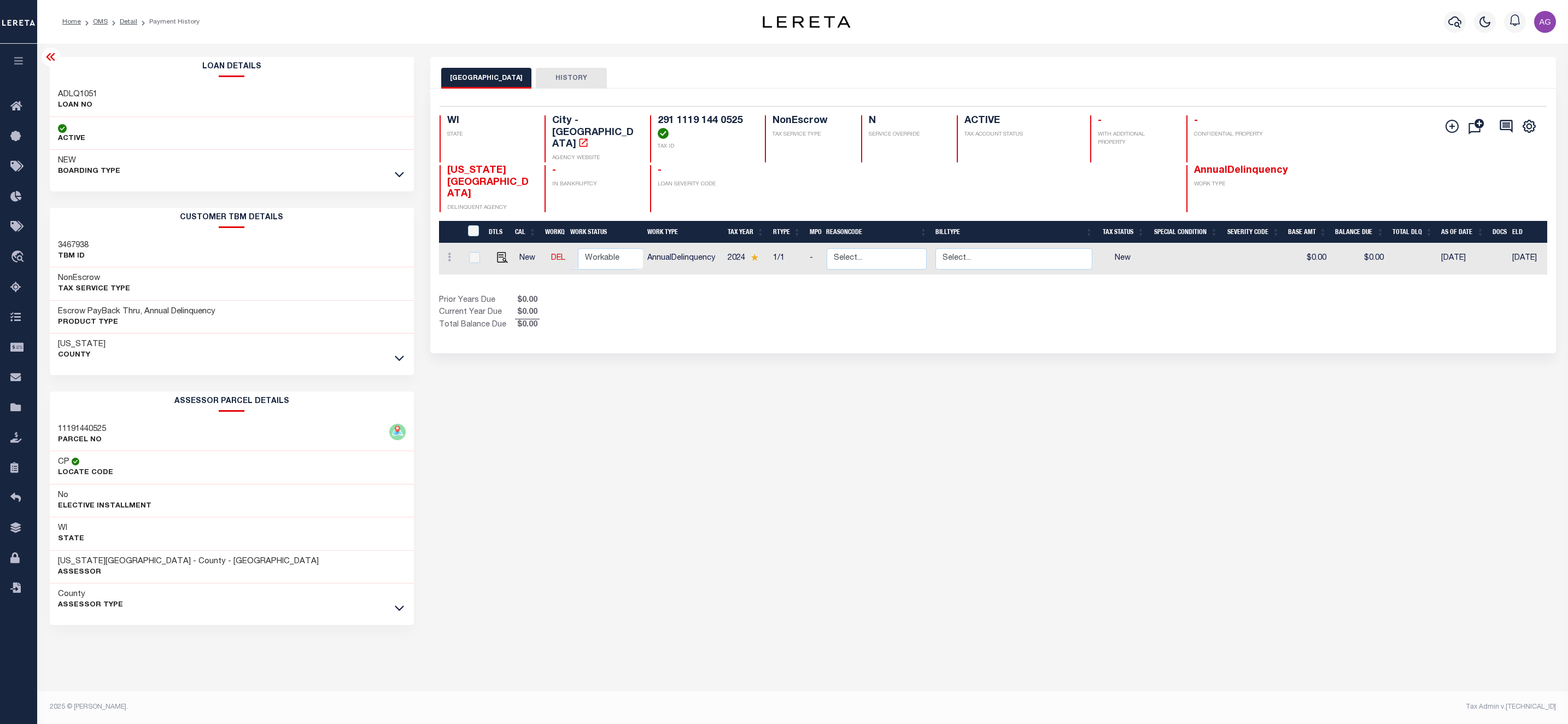
click at [706, 461] on div "WEST BEND CITY HISTORY Selected 1 Result" at bounding box center [994, 365] width 1142 height 617
